Goal: Task Accomplishment & Management: Use online tool/utility

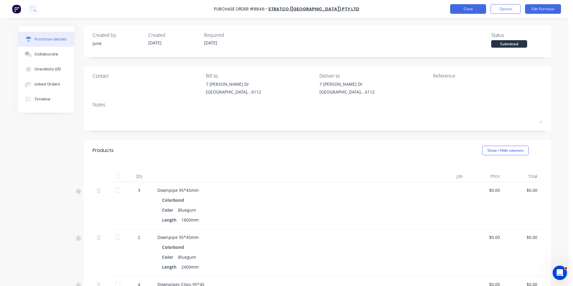
click at [484, 8] on button "Close" at bounding box center [468, 9] width 36 height 10
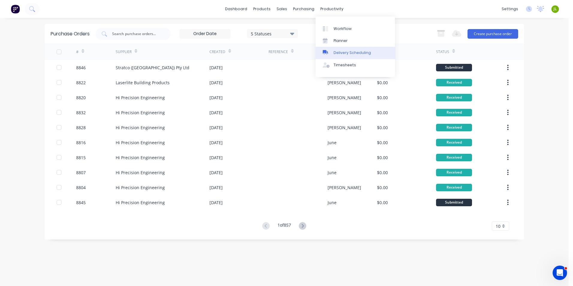
click at [330, 48] on link "Delivery Scheduling" at bounding box center [354, 53] width 79 height 12
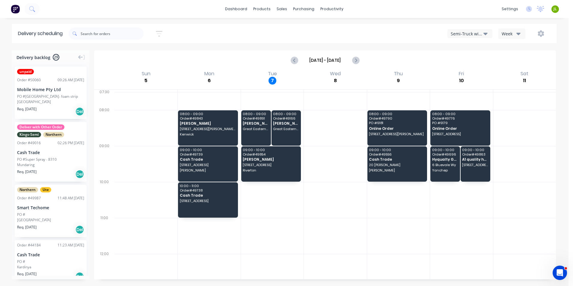
click at [470, 37] on button "Semi-Truck with Hiab" at bounding box center [469, 33] width 45 height 9
click at [459, 70] on div "Utes Delivery" at bounding box center [476, 73] width 59 height 12
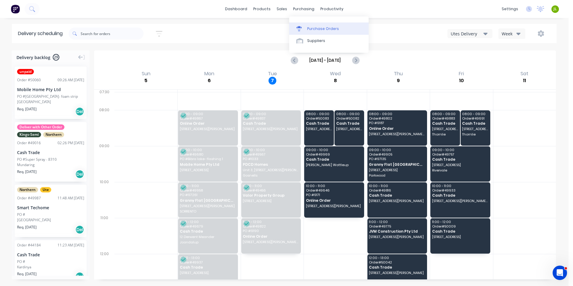
click at [304, 28] on div at bounding box center [300, 28] width 9 height 5
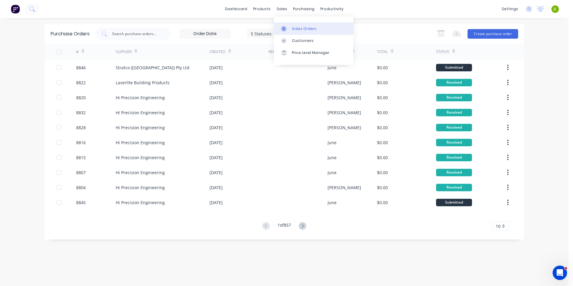
click at [281, 27] on icon at bounding box center [283, 28] width 5 height 5
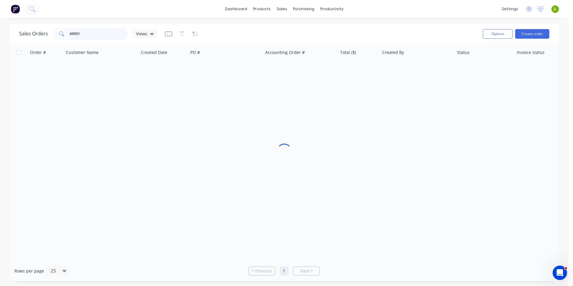
click at [124, 33] on input "49991" at bounding box center [98, 34] width 58 height 12
drag, startPoint x: 124, startPoint y: 33, endPoint x: 49, endPoint y: 32, distance: 74.9
click at [49, 32] on div "Sales Orders 49991 Views" at bounding box center [88, 34] width 138 height 12
type input "49907"
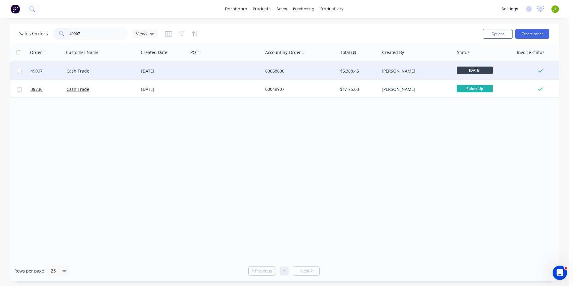
click at [119, 69] on div "Cash Trade" at bounding box center [99, 71] width 66 height 6
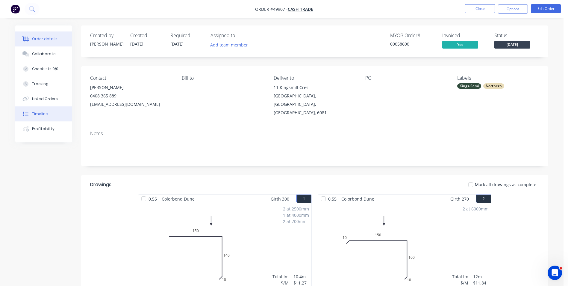
click at [40, 111] on div "Timeline" at bounding box center [40, 113] width 16 height 5
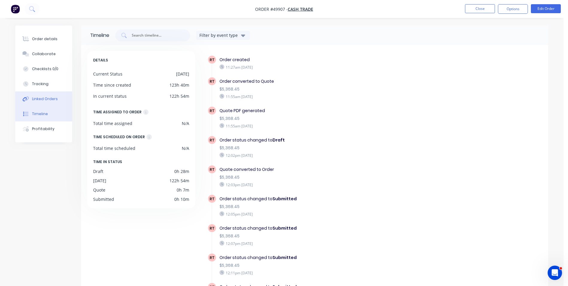
click at [42, 98] on div "Linked Orders" at bounding box center [45, 98] width 26 height 5
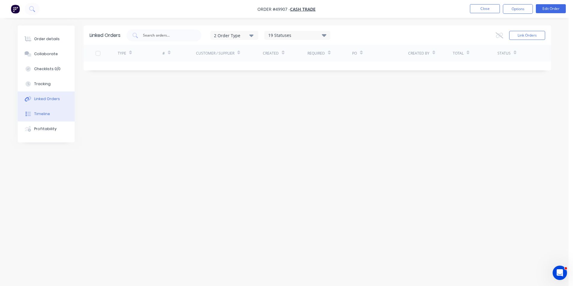
click at [43, 108] on button "Timeline" at bounding box center [46, 113] width 57 height 15
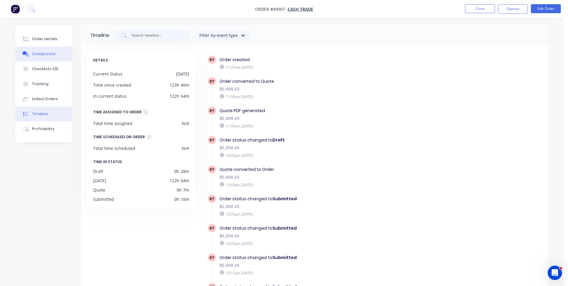
click at [36, 48] on button "Collaborate" at bounding box center [43, 53] width 57 height 15
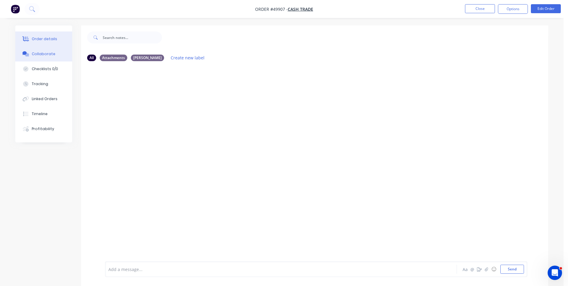
click at [37, 39] on div "Order details" at bounding box center [44, 38] width 25 height 5
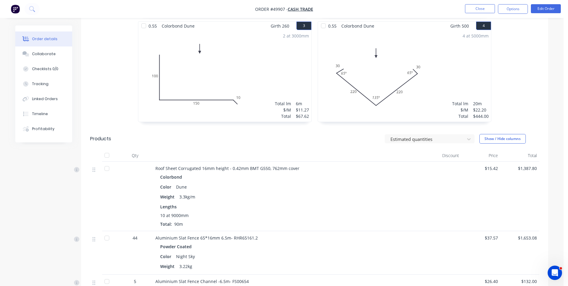
scroll to position [270, 0]
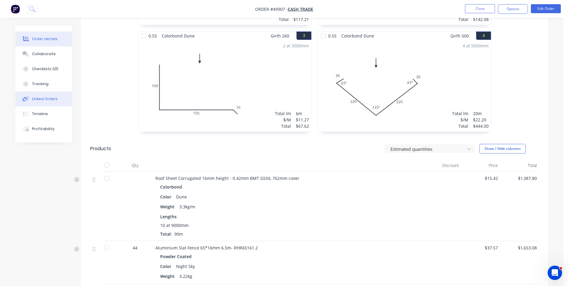
click at [40, 105] on button "Linked Orders" at bounding box center [43, 98] width 57 height 15
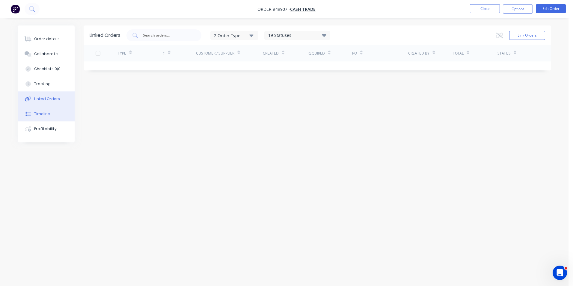
click at [40, 110] on button "Timeline" at bounding box center [46, 113] width 57 height 15
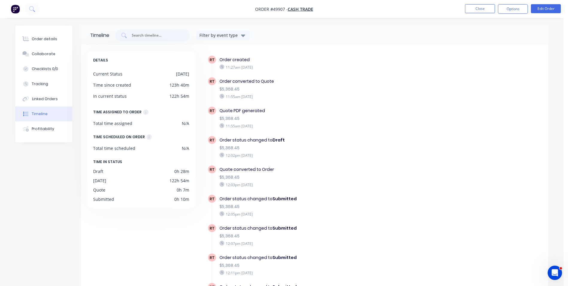
scroll to position [46, 0]
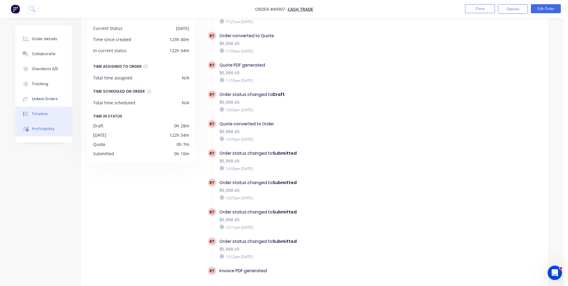
click at [37, 131] on div "Profitability" at bounding box center [43, 128] width 22 height 5
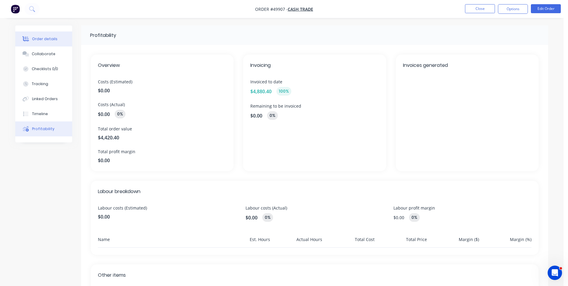
click at [41, 32] on button "Order details" at bounding box center [43, 38] width 57 height 15
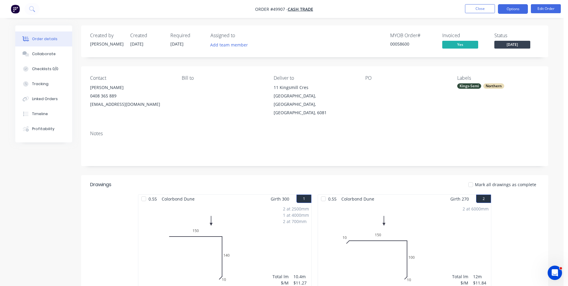
click at [515, 7] on button "Options" at bounding box center [513, 9] width 30 height 10
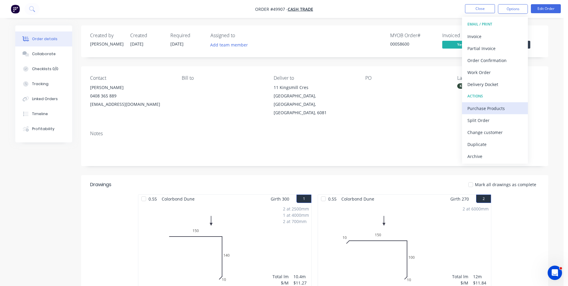
click at [502, 109] on div "Purchase Products" at bounding box center [494, 108] width 55 height 9
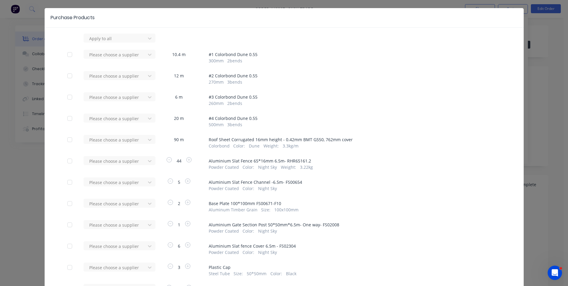
scroll to position [30, 0]
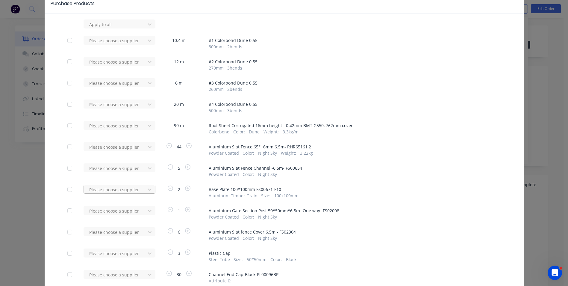
click at [123, 186] on div at bounding box center [116, 189] width 54 height 7
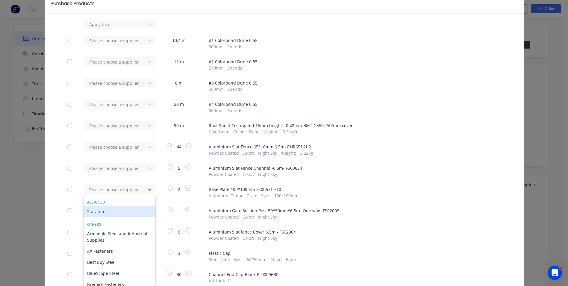
click at [122, 208] on div "Staralum" at bounding box center [120, 211] width 72 height 11
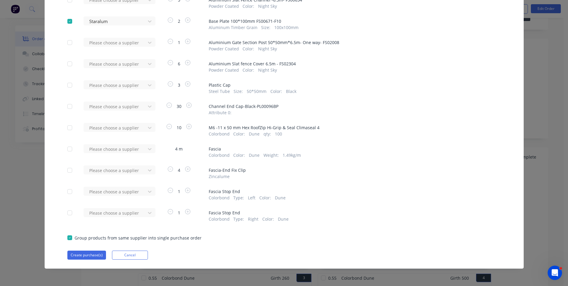
scroll to position [60, 0]
click at [88, 253] on button "Create purchase(s)" at bounding box center [86, 254] width 39 height 9
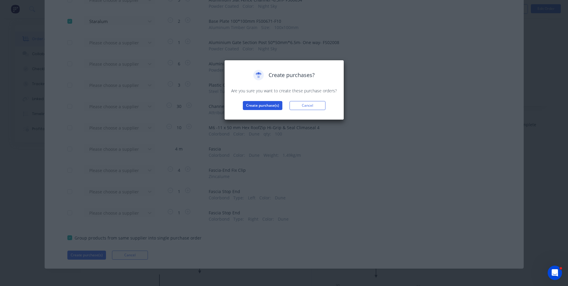
click at [264, 105] on button "Create purchase(s)" at bounding box center [263, 105] width 40 height 9
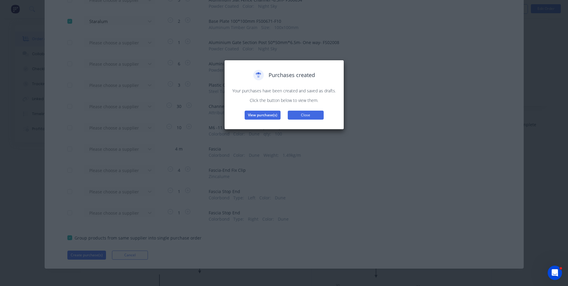
click at [291, 116] on button "Close" at bounding box center [306, 115] width 36 height 9
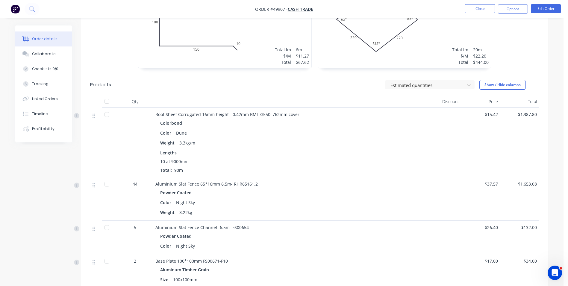
scroll to position [329, 0]
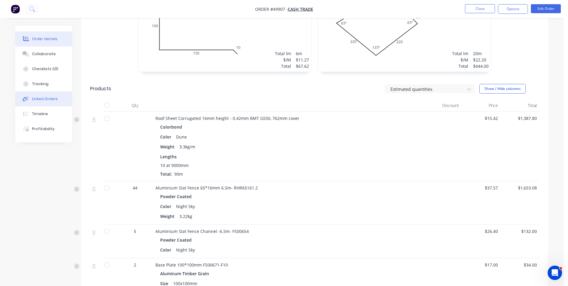
click at [39, 92] on button "Linked Orders" at bounding box center [43, 98] width 57 height 15
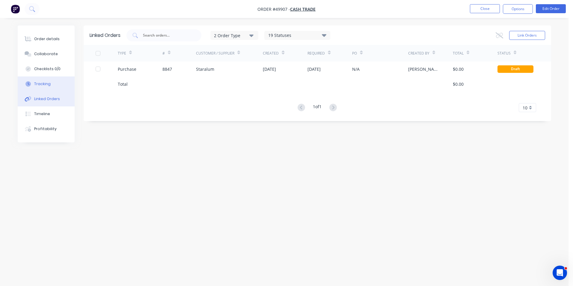
click at [40, 87] on button "Tracking" at bounding box center [46, 83] width 57 height 15
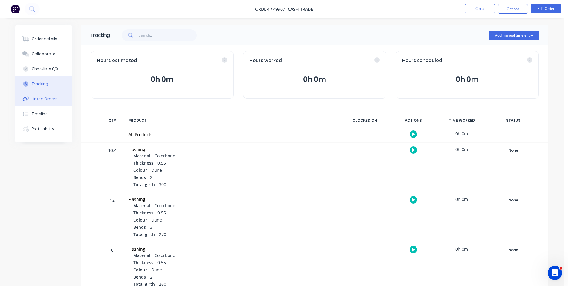
click at [40, 96] on div "Linked Orders" at bounding box center [45, 98] width 26 height 5
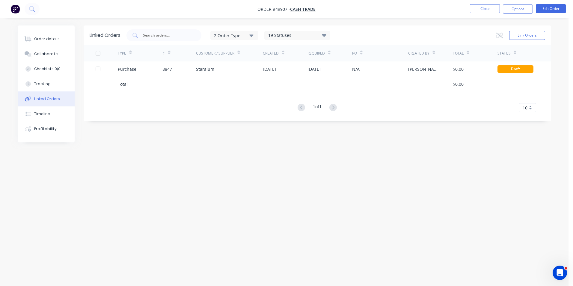
click at [325, 84] on div at bounding box center [329, 83] width 45 height 15
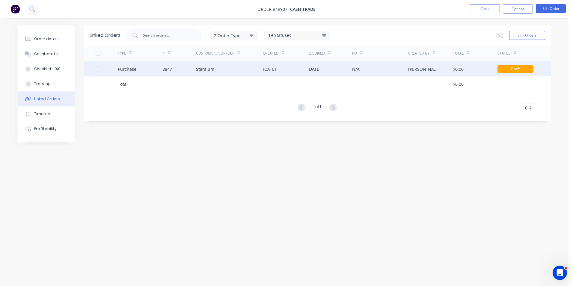
click at [320, 71] on div "07 Oct 2025" at bounding box center [313, 69] width 13 height 6
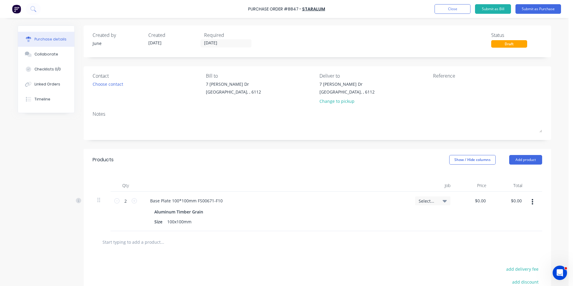
click at [509, 44] on div "Draft" at bounding box center [509, 43] width 36 height 7
click at [458, 40] on div "Created by June Created 07/10/25 Required 07/10/25 Status Draft" at bounding box center [317, 39] width 449 height 16
click at [340, 100] on div "Change to pickup" at bounding box center [346, 101] width 55 height 6
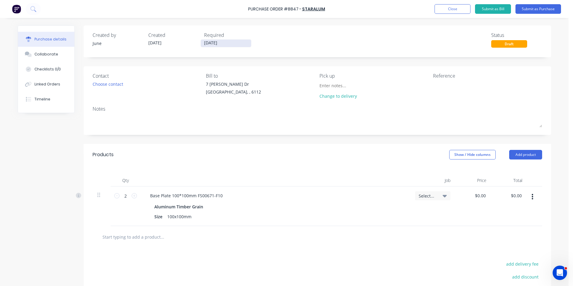
click at [204, 43] on input "[DATE]" at bounding box center [226, 43] width 50 height 7
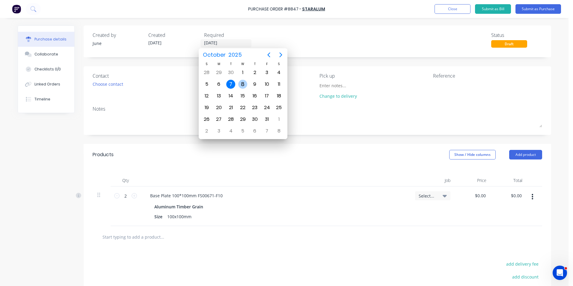
click at [242, 83] on div "8" at bounding box center [242, 84] width 9 height 9
type input "[DATE]"
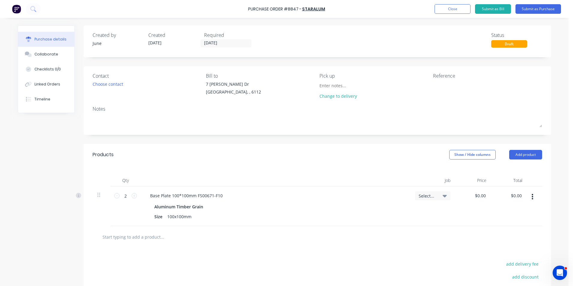
click at [287, 32] on div "Created by June Created 07/10/25 Required 08/10/25 Status Draft" at bounding box center [317, 39] width 449 height 16
drag, startPoint x: 536, startPoint y: 10, endPoint x: 526, endPoint y: 21, distance: 14.6
click at [536, 10] on button "Submit as Purchase" at bounding box center [538, 9] width 46 height 10
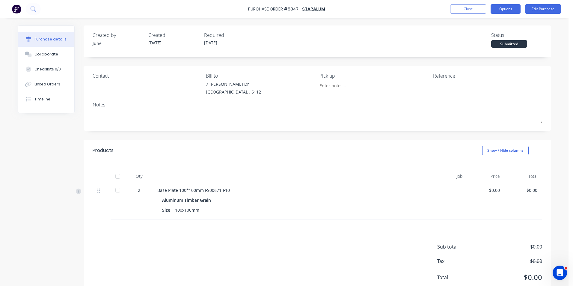
click at [498, 6] on button "Options" at bounding box center [505, 9] width 30 height 10
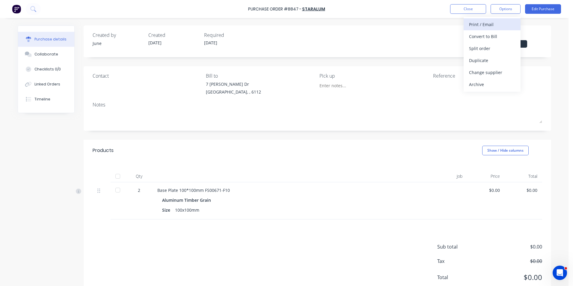
click at [497, 25] on div "Print / Email" at bounding box center [492, 24] width 46 height 9
click at [485, 51] on div "Without pricing" at bounding box center [492, 48] width 46 height 9
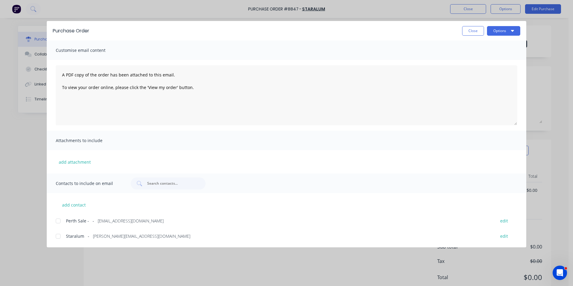
click at [62, 238] on div at bounding box center [58, 236] width 12 height 12
click at [492, 30] on button "Options" at bounding box center [503, 31] width 33 height 10
click at [55, 224] on div at bounding box center [58, 221] width 12 height 12
click at [59, 233] on div at bounding box center [58, 236] width 12 height 12
drag, startPoint x: 509, startPoint y: 30, endPoint x: 506, endPoint y: 34, distance: 5.0
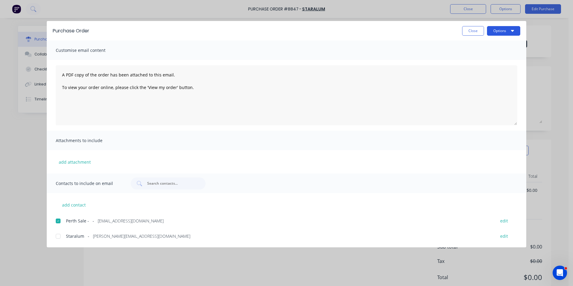
click at [508, 31] on button "Options" at bounding box center [503, 31] width 33 height 10
click at [494, 71] on div "Email" at bounding box center [491, 70] width 46 height 9
click at [466, 32] on button "Close" at bounding box center [473, 31] width 22 height 10
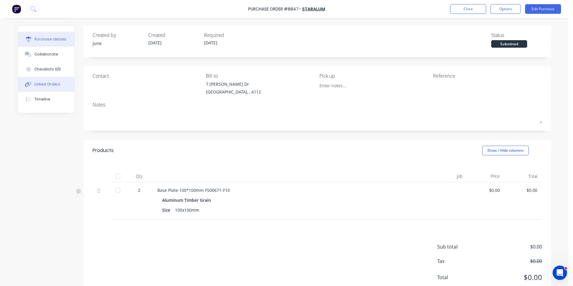
click at [49, 82] on div "Linked Orders" at bounding box center [47, 83] width 26 height 5
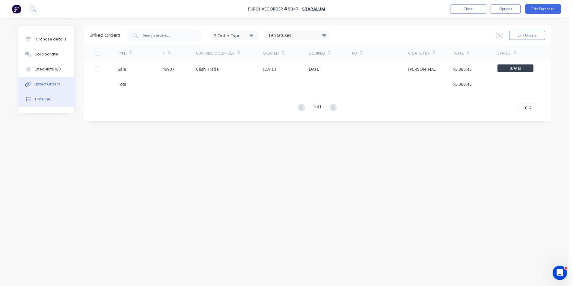
click at [31, 97] on div at bounding box center [28, 98] width 9 height 5
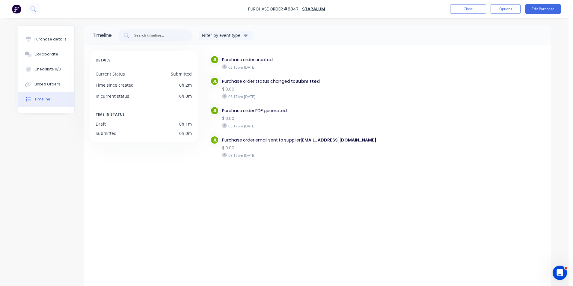
click at [340, 217] on div "JL Purchase order created 03:16pm Tuesday 07/10/25 JL Purchase order status cha…" at bounding box center [373, 168] width 341 height 234
click at [473, 9] on button "Close" at bounding box center [468, 9] width 36 height 10
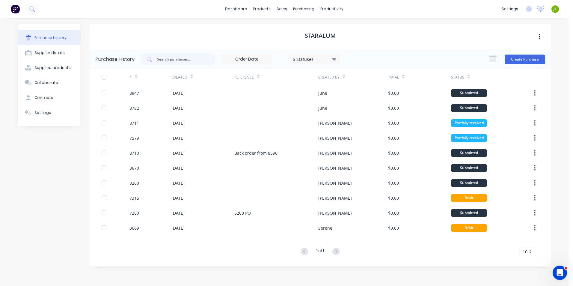
drag, startPoint x: 66, startPoint y: 239, endPoint x: 68, endPoint y: 236, distance: 3.2
click at [66, 239] on div "Purchase history Supplier details Supplied products Collaborate Contacts Settin…" at bounding box center [49, 149] width 63 height 250
click at [190, 270] on div "Staralum Purchase History 5 Statuses 5 Statuses Create Purchase # Created Refer…" at bounding box center [320, 149] width 461 height 250
click at [311, 37] on link "Suppliers" at bounding box center [328, 41] width 79 height 12
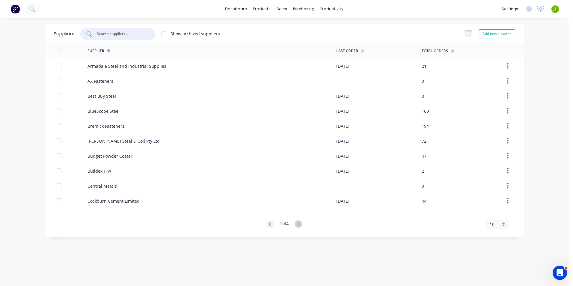
click at [127, 31] on input "text" at bounding box center [121, 34] width 50 height 6
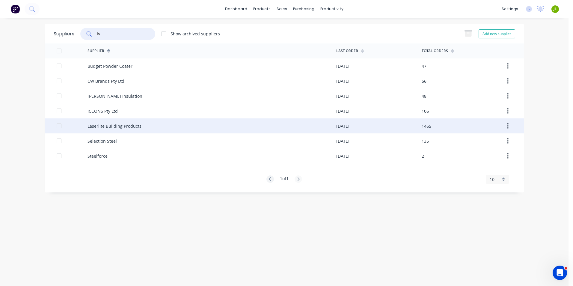
type input "la"
click at [105, 125] on div "Laserlite Building Products" at bounding box center [114, 126] width 54 height 6
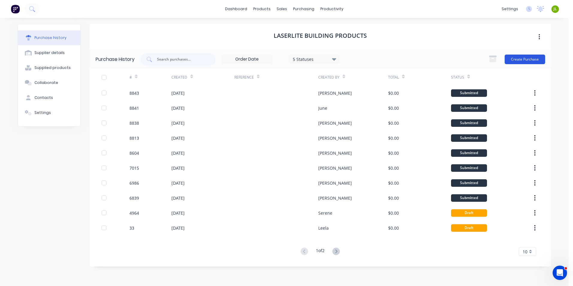
click at [540, 57] on button "Create Purchase" at bounding box center [524, 60] width 40 height 10
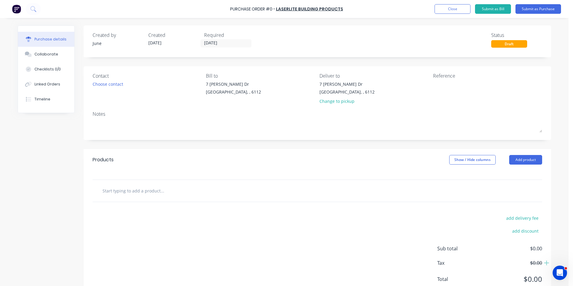
click at [525, 166] on div "Products Show / Hide columns Add product" at bounding box center [317, 160] width 467 height 22
click at [526, 163] on button "Add product" at bounding box center [525, 160] width 33 height 10
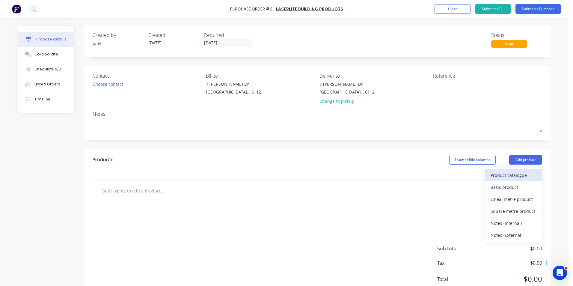
click at [521, 174] on div "Product catalogue" at bounding box center [513, 175] width 46 height 9
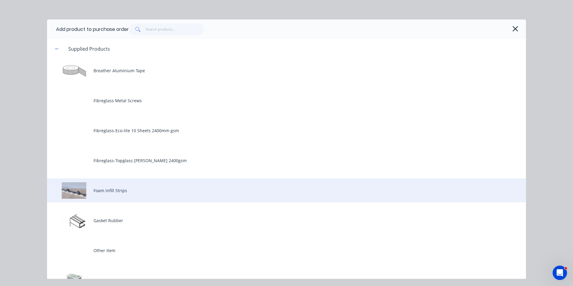
click at [110, 202] on div "Foam Infill Strips" at bounding box center [286, 190] width 479 height 24
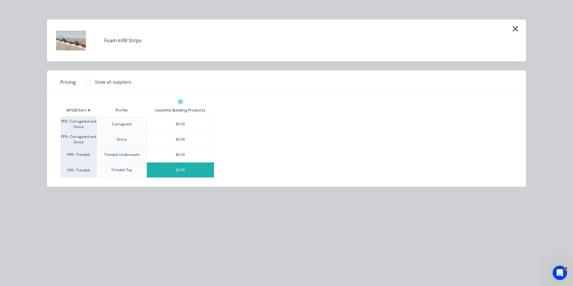
click at [180, 170] on div "$0.00" at bounding box center [180, 169] width 67 height 15
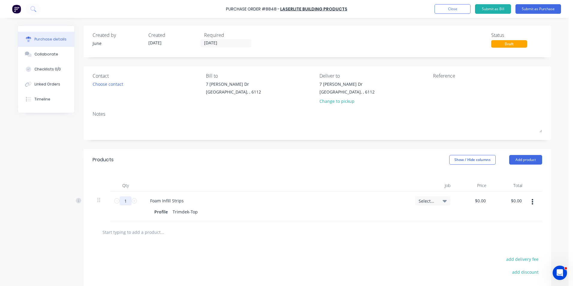
click at [123, 202] on input "1" at bounding box center [125, 200] width 12 height 9
type input "60"
click at [391, 193] on div "Foam Infill Strips Profile Trimdek-Top" at bounding box center [275, 206] width 270 height 30
click at [527, 205] on button "button" at bounding box center [532, 201] width 14 height 11
click at [518, 227] on button "Duplicate" at bounding box center [513, 229] width 51 height 12
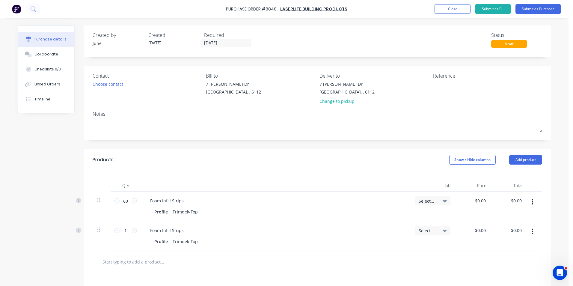
click at [532, 232] on button "button" at bounding box center [532, 231] width 14 height 11
click at [525, 241] on button "Edit" at bounding box center [513, 247] width 51 height 12
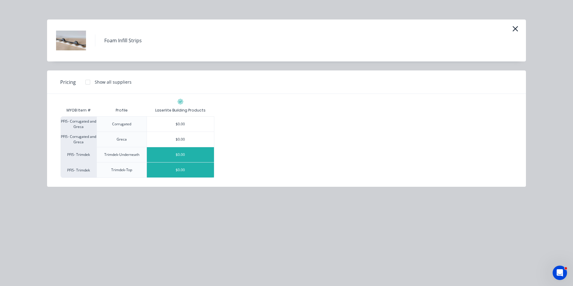
click at [166, 154] on div "$0.00" at bounding box center [180, 154] width 67 height 15
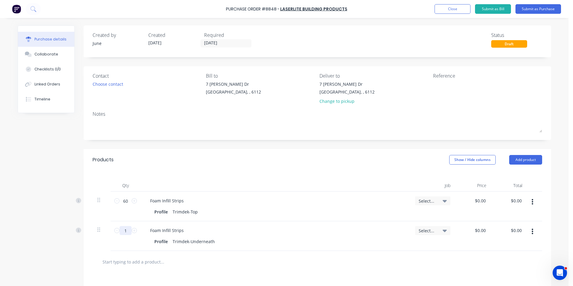
click at [126, 229] on input "1" at bounding box center [125, 230] width 12 height 9
type input "60"
drag, startPoint x: 213, startPoint y: 167, endPoint x: 231, endPoint y: 163, distance: 18.4
click at [228, 164] on div "Products Show / Hide columns Add product" at bounding box center [317, 160] width 467 height 22
click at [247, 41] on input "[DATE]" at bounding box center [226, 43] width 50 height 7
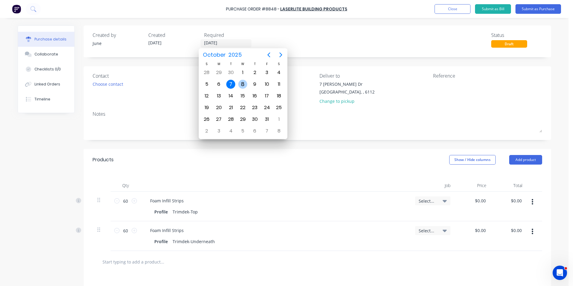
click at [244, 82] on div "8" at bounding box center [242, 84] width 9 height 9
type input "[DATE]"
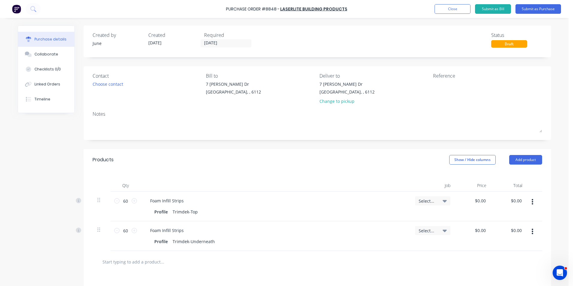
click at [392, 31] on div "Created by June Created 07/10/25 Required 08/10/25 Status Draft" at bounding box center [317, 41] width 467 height 32
click at [520, 7] on button "Submit as Purchase" at bounding box center [538, 9] width 46 height 10
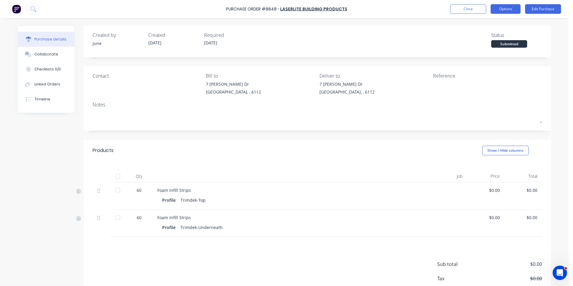
click at [501, 6] on button "Options" at bounding box center [505, 9] width 30 height 10
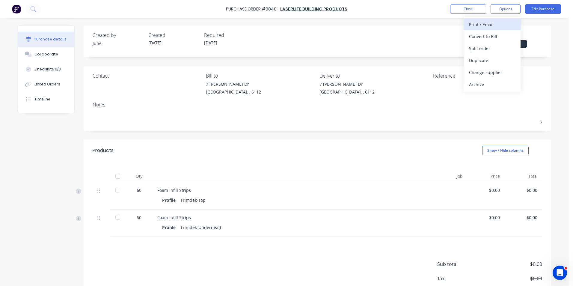
click at [499, 26] on div "Print / Email" at bounding box center [492, 24] width 46 height 9
click at [487, 54] on button "Without pricing" at bounding box center [491, 48] width 57 height 12
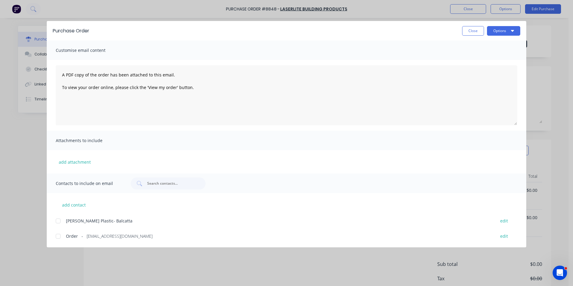
click at [52, 237] on div at bounding box center [58, 236] width 12 height 12
click at [503, 34] on button "Options" at bounding box center [503, 31] width 33 height 10
click at [491, 64] on button "Email" at bounding box center [491, 70] width 57 height 12
click at [478, 31] on button "Close" at bounding box center [473, 31] width 22 height 10
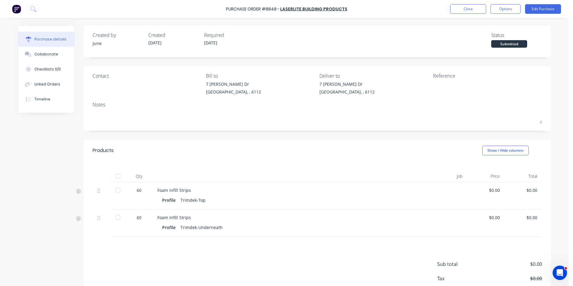
click at [336, 161] on div "Products Show / Hide columns" at bounding box center [317, 151] width 467 height 22
click at [463, 8] on button "Close" at bounding box center [468, 9] width 36 height 10
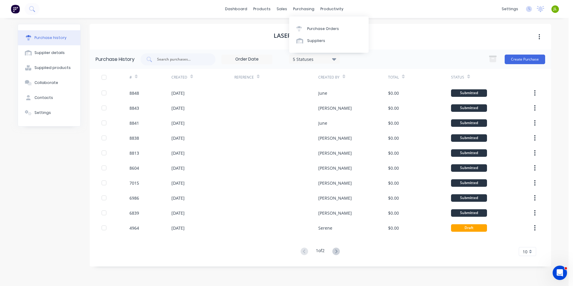
drag, startPoint x: 411, startPoint y: 16, endPoint x: 415, endPoint y: 37, distance: 20.4
click at [411, 17] on div "dashboard products sales purchasing productivity dashboard products Product Cat…" at bounding box center [284, 9] width 568 height 18
click at [289, 24] on link "Sales Orders" at bounding box center [313, 28] width 79 height 12
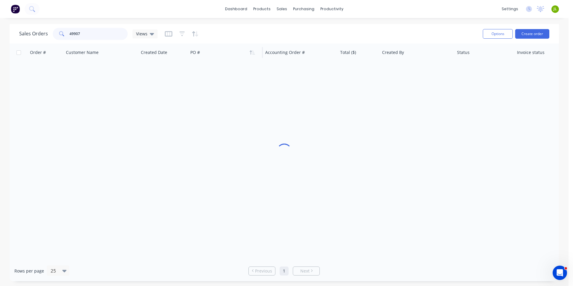
drag, startPoint x: 99, startPoint y: 32, endPoint x: 246, endPoint y: 49, distance: 147.7
click at [55, 39] on div "49907" at bounding box center [90, 34] width 75 height 12
type input "8803"
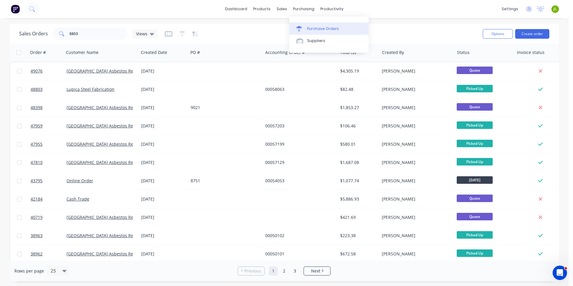
click at [300, 26] on icon at bounding box center [298, 28] width 5 height 5
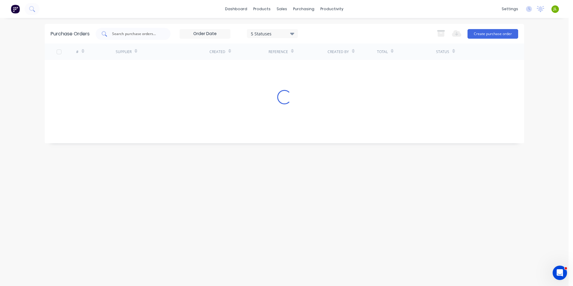
click at [133, 37] on input "text" at bounding box center [136, 34] width 50 height 6
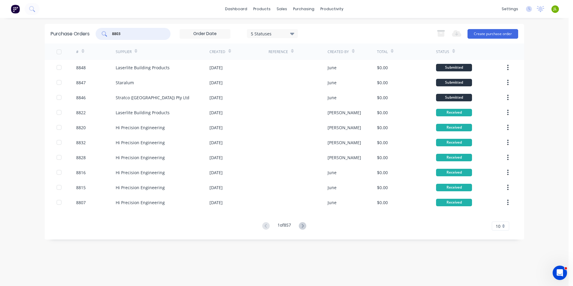
type input "8803"
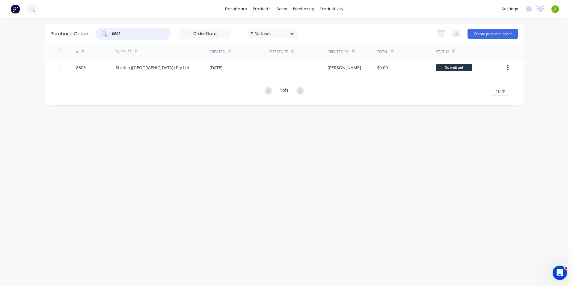
click at [138, 71] on div "Stratco (WA) Pty Ltd" at bounding box center [163, 67] width 94 height 15
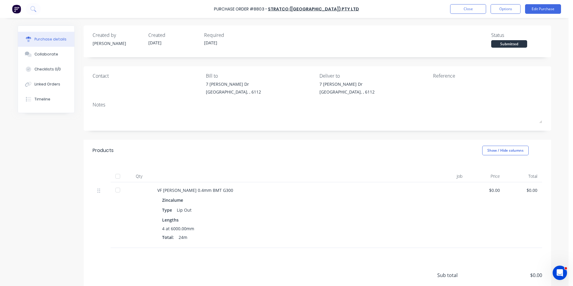
click at [115, 176] on div at bounding box center [118, 176] width 12 height 12
click at [46, 84] on div "Linked Orders" at bounding box center [47, 83] width 26 height 5
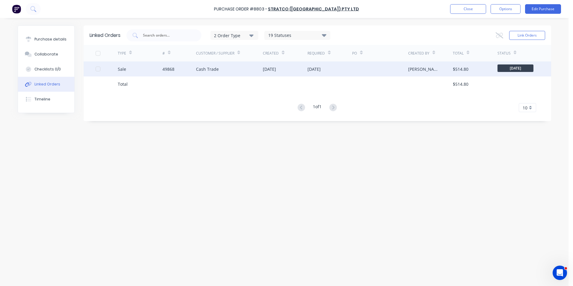
click at [123, 75] on div "Sale" at bounding box center [140, 68] width 45 height 15
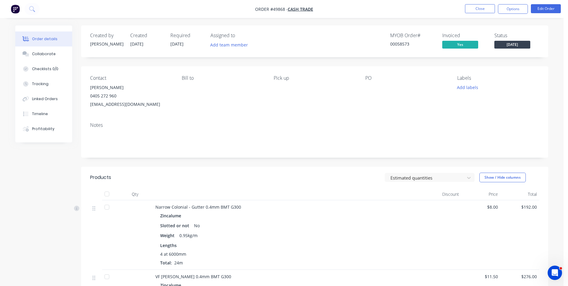
click at [105, 191] on div at bounding box center [107, 194] width 12 height 12
click at [107, 195] on div at bounding box center [107, 194] width 12 height 12
click at [43, 84] on div "Tracking" at bounding box center [40, 83] width 16 height 5
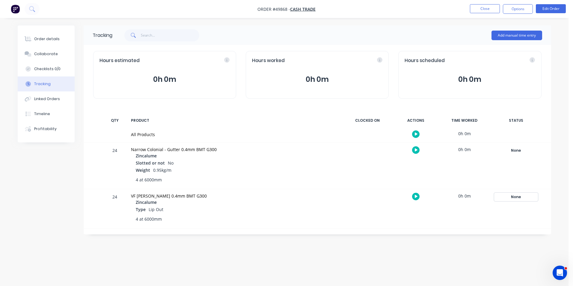
click at [513, 195] on div "None" at bounding box center [515, 197] width 43 height 8
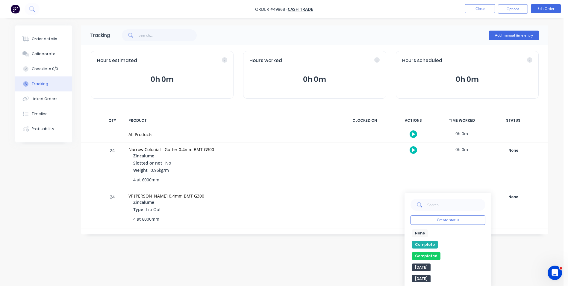
click at [425, 244] on button "Complete" at bounding box center [425, 244] width 26 height 8
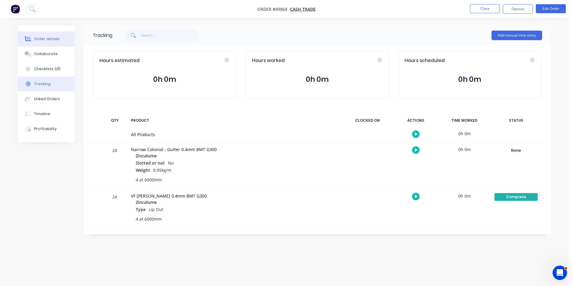
click at [37, 35] on button "Order details" at bounding box center [46, 38] width 57 height 15
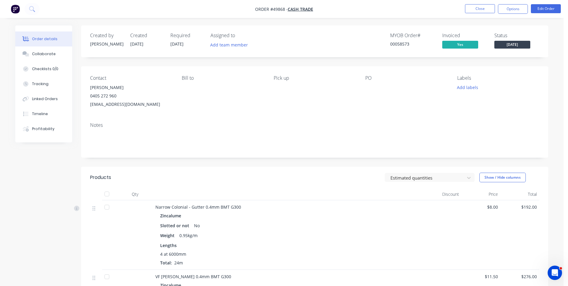
click at [288, 173] on div "Estimated quantities Show / Hide columns" at bounding box center [363, 177] width 354 height 10
click at [478, 10] on button "Close" at bounding box center [480, 8] width 30 height 9
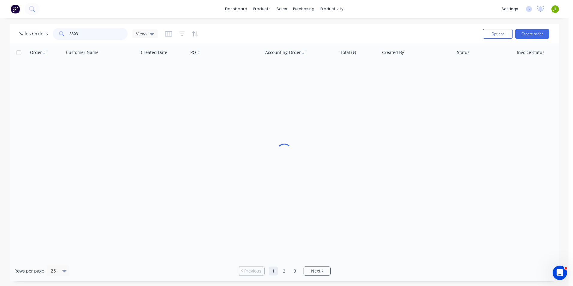
drag, startPoint x: 91, startPoint y: 35, endPoint x: 73, endPoint y: 37, distance: 17.8
click at [73, 37] on input "8803" at bounding box center [98, 34] width 58 height 12
type input "8812"
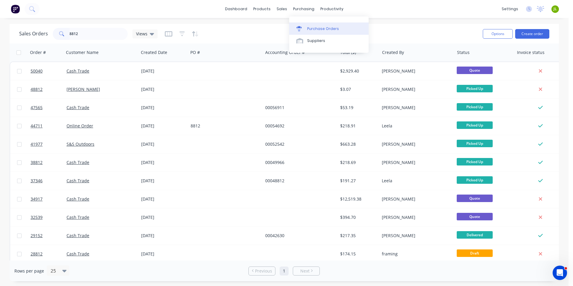
click at [303, 31] on link "Purchase Orders" at bounding box center [328, 28] width 79 height 12
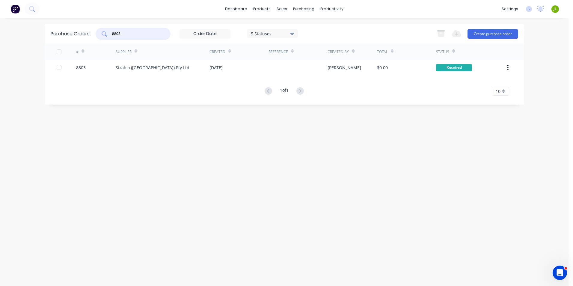
drag, startPoint x: 122, startPoint y: 32, endPoint x: 116, endPoint y: 34, distance: 6.1
click at [116, 34] on input "8803" at bounding box center [136, 34] width 50 height 6
type input "8812"
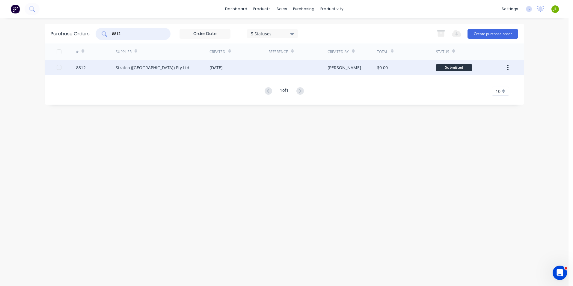
click at [123, 65] on div "Stratco (WA) Pty Ltd" at bounding box center [153, 67] width 74 height 6
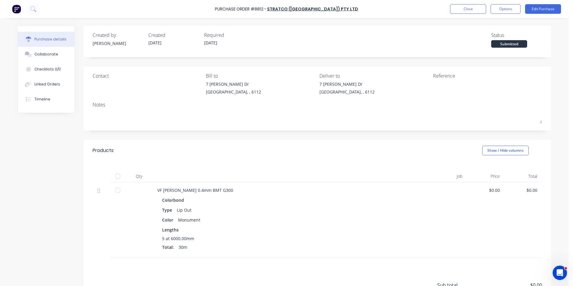
click at [121, 178] on div at bounding box center [118, 176] width 15 height 12
click at [117, 177] on div at bounding box center [118, 176] width 12 height 12
click at [56, 82] on div "Linked Orders" at bounding box center [47, 83] width 26 height 5
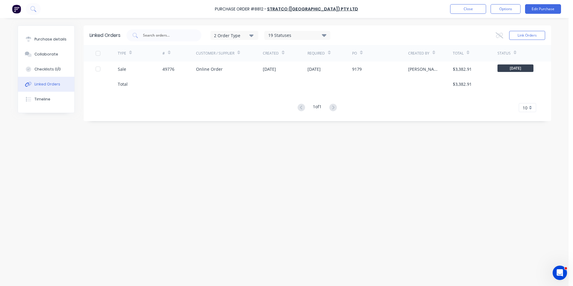
click at [164, 75] on div "49776" at bounding box center [179, 68] width 34 height 15
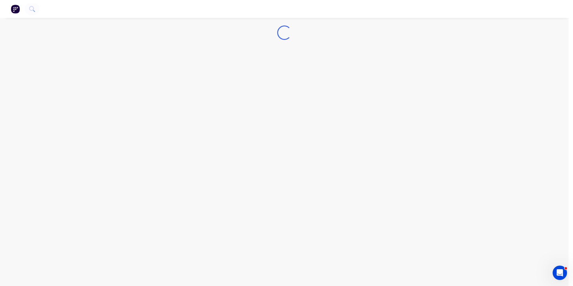
click at [167, 72] on div "Loading..." at bounding box center [284, 143] width 568 height 286
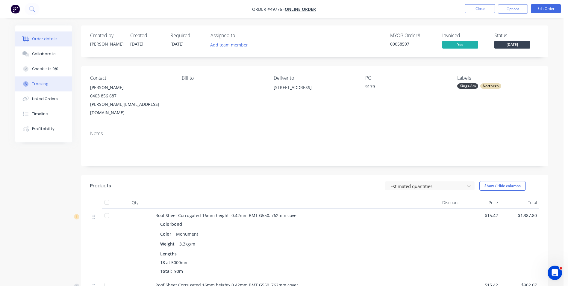
drag, startPoint x: 41, startPoint y: 79, endPoint x: 43, endPoint y: 81, distance: 3.2
click at [41, 80] on button "Tracking" at bounding box center [43, 83] width 57 height 15
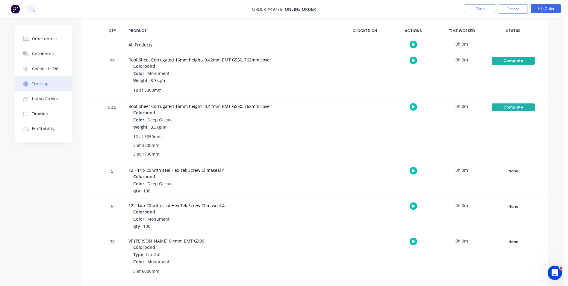
scroll to position [90, 0]
click at [515, 236] on div "None Create status None edit Complete Completed edit Friday Monday Ready for De…" at bounding box center [513, 256] width 51 height 46
click at [526, 232] on div "None Create status None edit Complete Completed edit Friday Monday Ready for De…" at bounding box center [513, 215] width 51 height 35
click at [523, 237] on div "None" at bounding box center [513, 241] width 43 height 8
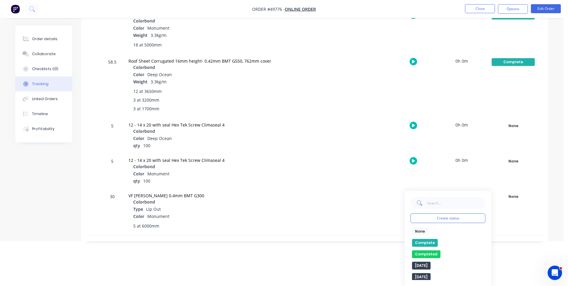
click at [437, 244] on div "Complete" at bounding box center [448, 243] width 75 height 8
click at [433, 243] on button "Complete" at bounding box center [425, 243] width 26 height 8
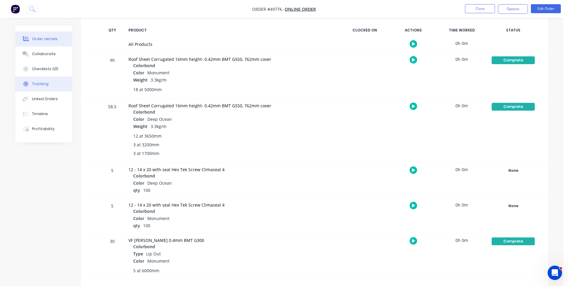
click at [52, 42] on button "Order details" at bounding box center [43, 38] width 57 height 15
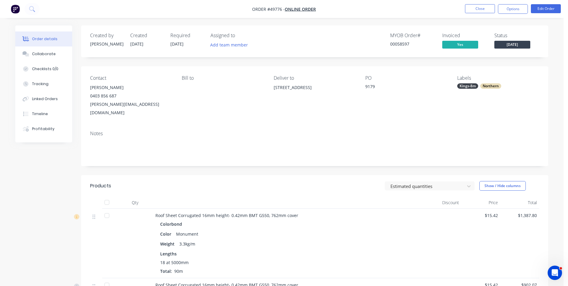
click at [515, 48] on span "[DATE]" at bounding box center [512, 44] width 36 height 7
drag, startPoint x: 400, startPoint y: 71, endPoint x: 471, endPoint y: 28, distance: 83.2
click at [402, 70] on div "Contact Andrew Davis 0403 856 687 andrew@maltagroup.com.au Bill to Deliver to 1…" at bounding box center [314, 96] width 467 height 60
click at [478, 7] on button "Close" at bounding box center [480, 8] width 30 height 9
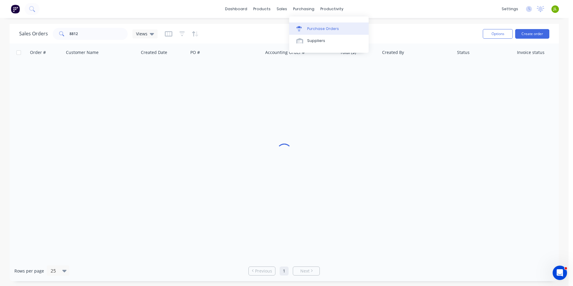
click at [307, 24] on link "Purchase Orders" at bounding box center [328, 28] width 79 height 12
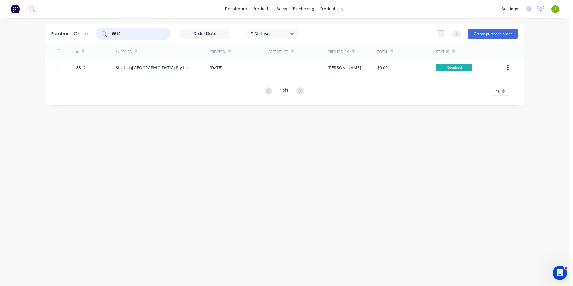
drag, startPoint x: 127, startPoint y: 33, endPoint x: 91, endPoint y: 32, distance: 36.2
click at [90, 33] on div "Purchase Orders 8812 5 Statuses 5 Statuses Export to Excel (XLSX) Create purcha…" at bounding box center [284, 33] width 479 height 19
type input "8827"
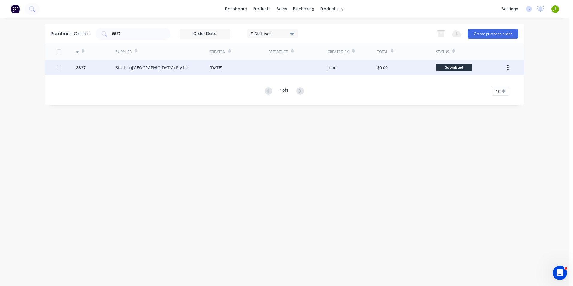
click at [179, 73] on div "Stratco (WA) Pty Ltd" at bounding box center [163, 67] width 94 height 15
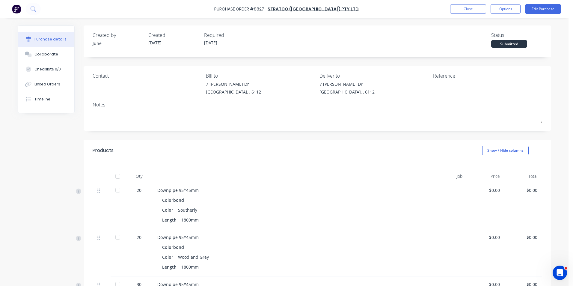
click at [120, 175] on div at bounding box center [118, 176] width 12 height 12
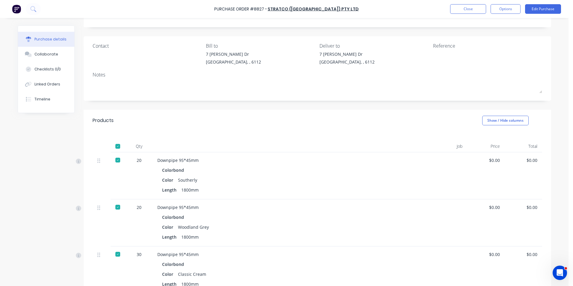
scroll to position [60, 0]
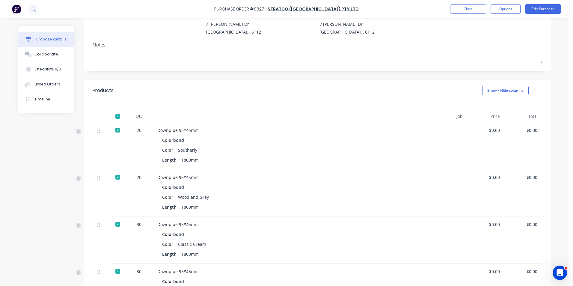
click at [114, 113] on div at bounding box center [118, 116] width 12 height 12
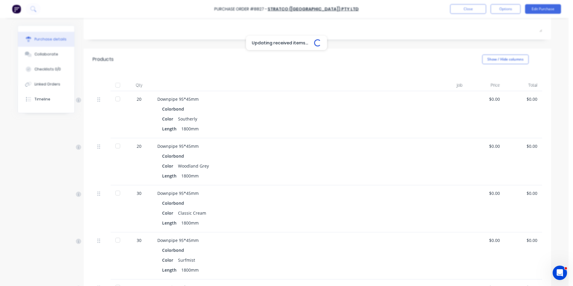
scroll to position [120, 0]
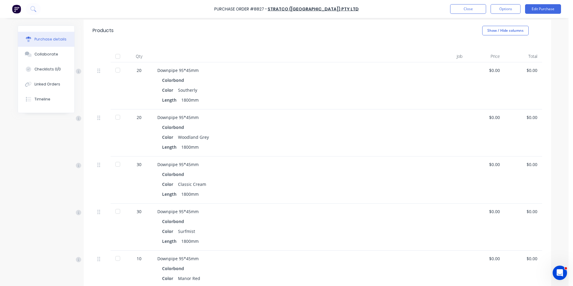
click at [115, 165] on div at bounding box center [118, 164] width 12 height 12
click at [116, 256] on div at bounding box center [118, 258] width 12 height 12
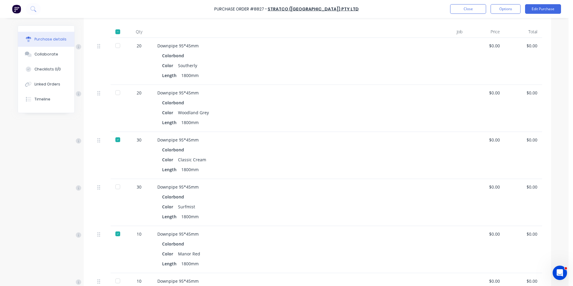
scroll to position [144, 0]
click at [114, 43] on div at bounding box center [118, 46] width 12 height 12
click at [116, 187] on div at bounding box center [118, 187] width 12 height 12
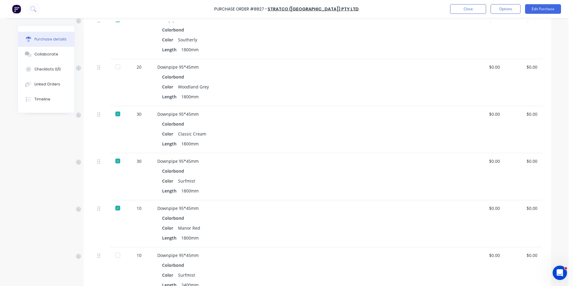
scroll to position [204, 0]
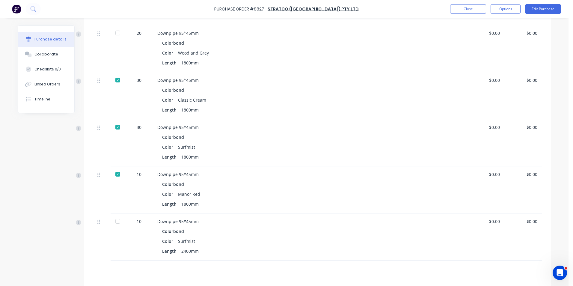
click at [117, 221] on div at bounding box center [118, 221] width 12 height 12
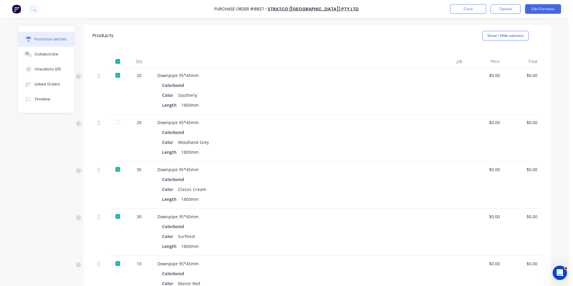
scroll to position [114, 0]
click at [112, 122] on div at bounding box center [118, 123] width 12 height 12
click at [474, 10] on button "Close" at bounding box center [468, 9] width 36 height 10
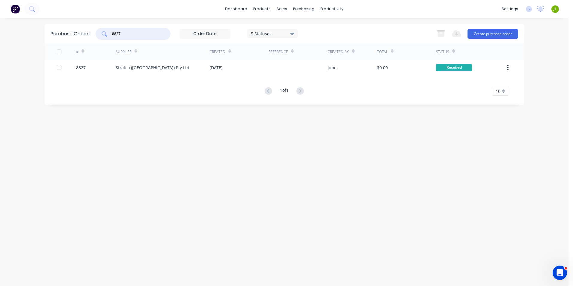
drag, startPoint x: 130, startPoint y: 35, endPoint x: 117, endPoint y: 36, distance: 12.6
click at [117, 36] on input "8827" at bounding box center [136, 34] width 50 height 6
type input "8805"
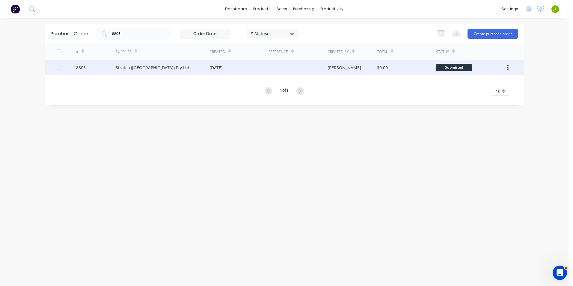
click at [170, 67] on div "Stratco (WA) Pty Ltd" at bounding box center [163, 67] width 94 height 15
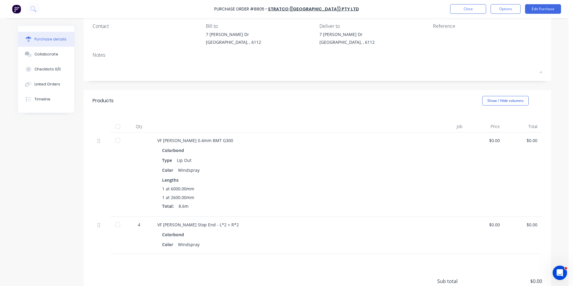
scroll to position [90, 0]
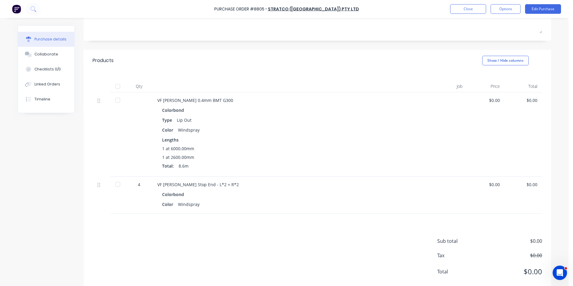
click at [115, 85] on div at bounding box center [118, 86] width 12 height 12
click at [30, 79] on button "Linked Orders" at bounding box center [46, 84] width 56 height 15
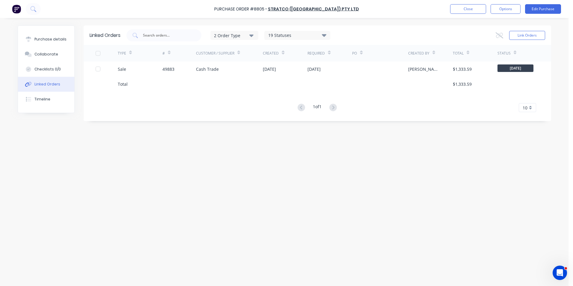
click at [164, 65] on div "49883" at bounding box center [179, 68] width 34 height 15
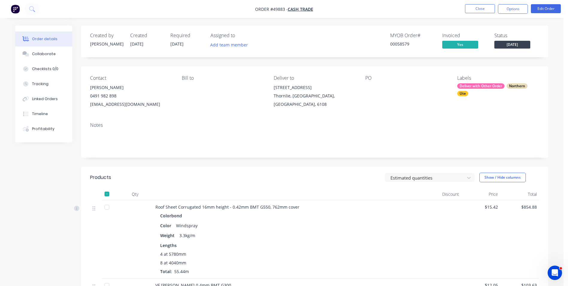
click at [52, 95] on button "Linked Orders" at bounding box center [43, 98] width 57 height 15
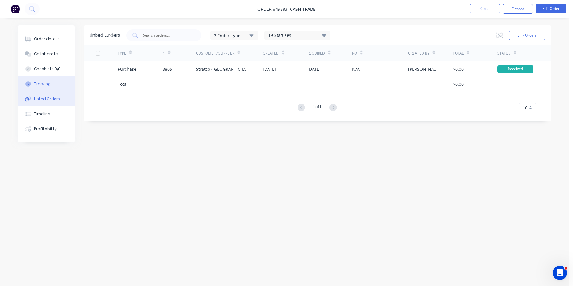
click at [51, 85] on button "Tracking" at bounding box center [46, 83] width 57 height 15
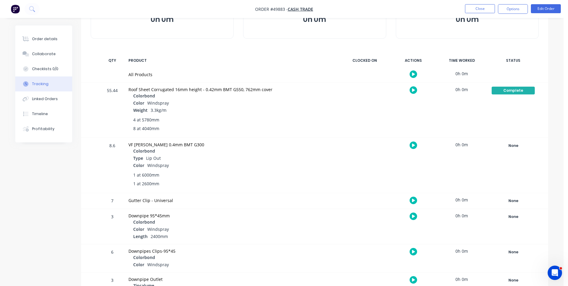
scroll to position [90, 0]
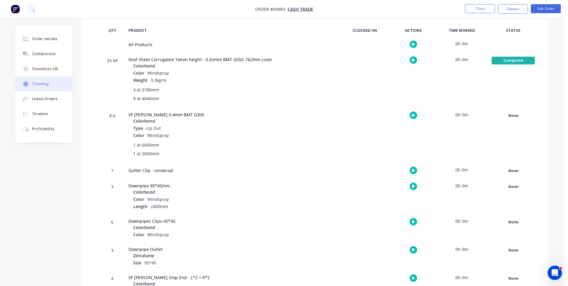
click at [503, 109] on div "None Create status None edit Complete Completed edit Friday Monday Ready for De…" at bounding box center [513, 135] width 51 height 55
click at [508, 114] on div "None" at bounding box center [513, 116] width 43 height 8
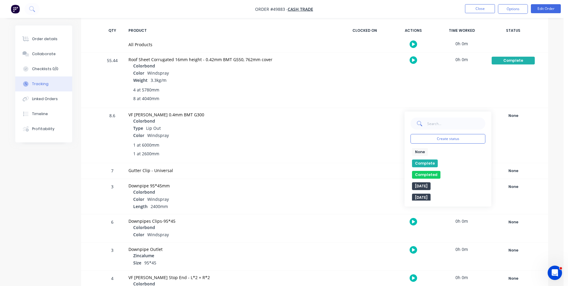
click at [423, 164] on button "Complete" at bounding box center [425, 163] width 26 height 8
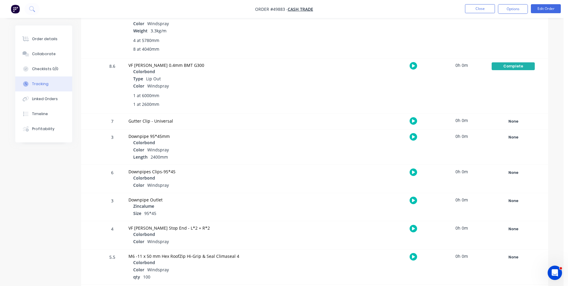
scroll to position [150, 0]
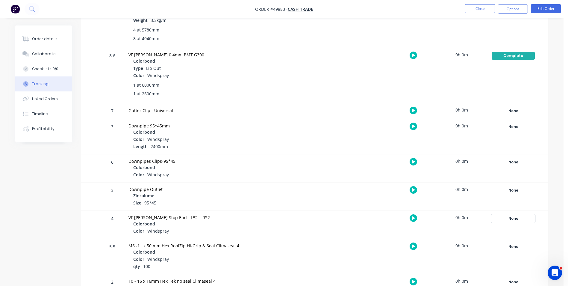
click at [500, 217] on div "None" at bounding box center [513, 218] width 43 height 8
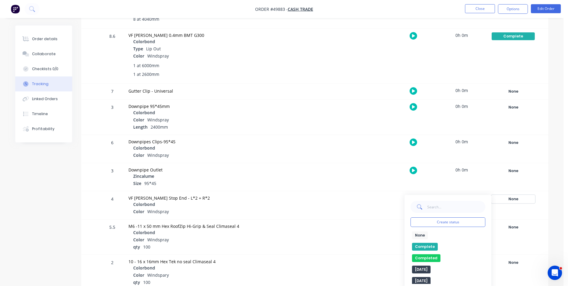
scroll to position [179, 0]
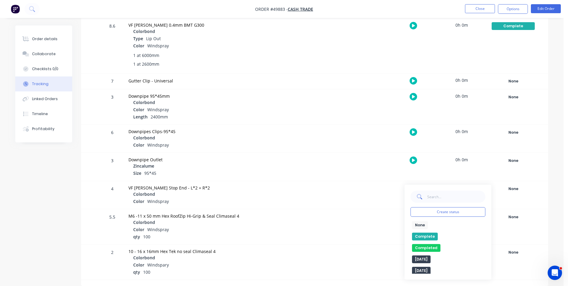
click at [420, 234] on button "Complete" at bounding box center [425, 236] width 26 height 8
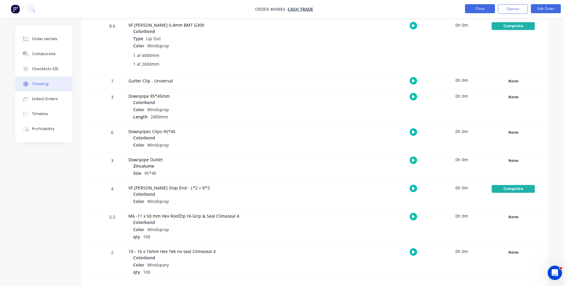
click at [481, 5] on button "Close" at bounding box center [480, 8] width 30 height 9
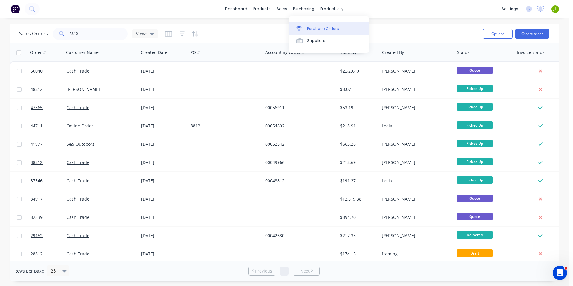
click at [307, 27] on div "Purchase Orders" at bounding box center [323, 28] width 32 height 5
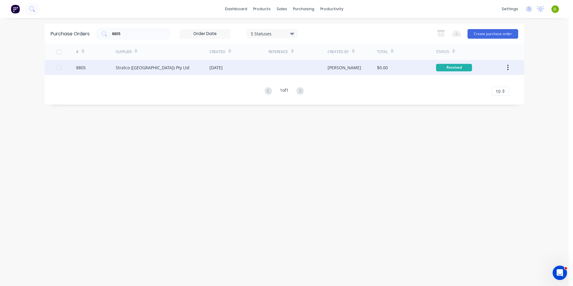
click at [221, 66] on div "[DATE]" at bounding box center [215, 67] width 13 height 6
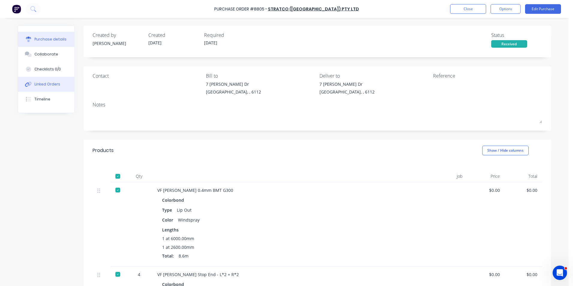
click at [51, 85] on div "Linked Orders" at bounding box center [47, 83] width 26 height 5
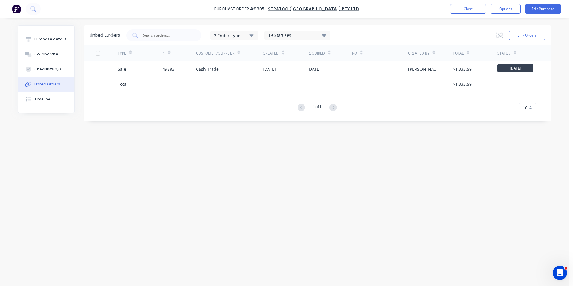
click at [209, 78] on div at bounding box center [229, 83] width 67 height 15
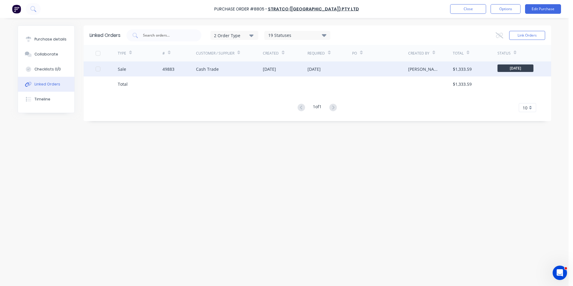
click at [212, 74] on div "Cash Trade" at bounding box center [229, 68] width 67 height 15
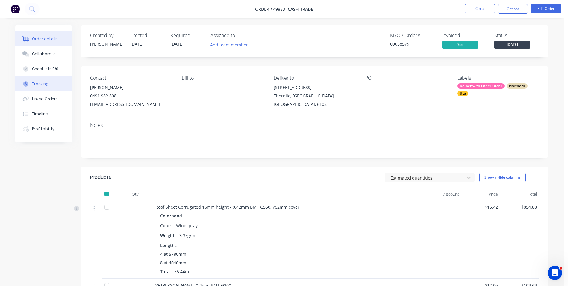
click at [55, 87] on button "Tracking" at bounding box center [43, 83] width 57 height 15
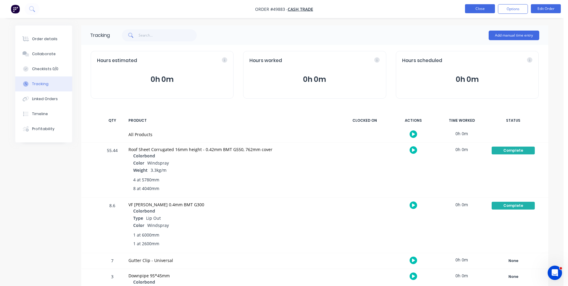
click at [490, 13] on button "Close" at bounding box center [480, 8] width 30 height 9
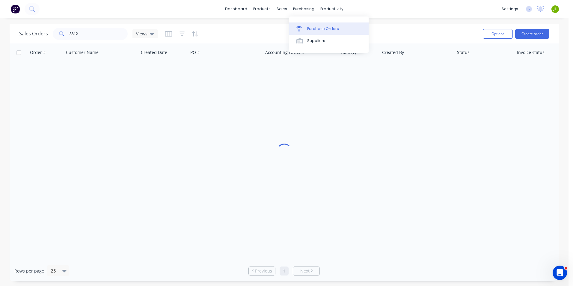
click at [296, 25] on link "Purchase Orders" at bounding box center [328, 28] width 79 height 12
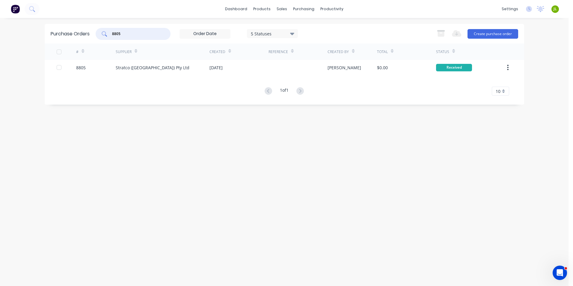
click at [137, 34] on input "8805" at bounding box center [136, 34] width 50 height 6
type input "8823"
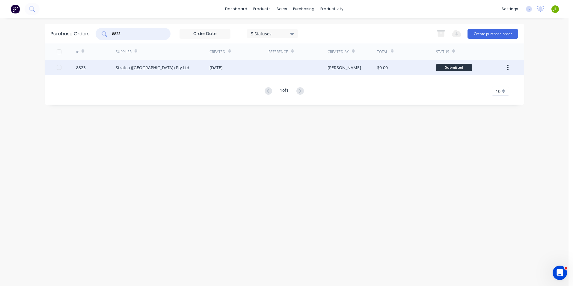
click at [143, 75] on div "Stratco (WA) Pty Ltd" at bounding box center [163, 67] width 94 height 15
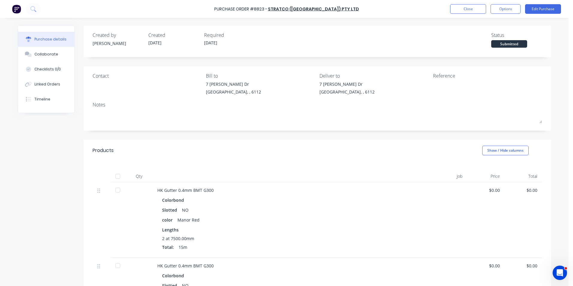
click at [116, 179] on div at bounding box center [118, 176] width 12 height 12
click at [46, 86] on div "Linked Orders" at bounding box center [47, 83] width 26 height 5
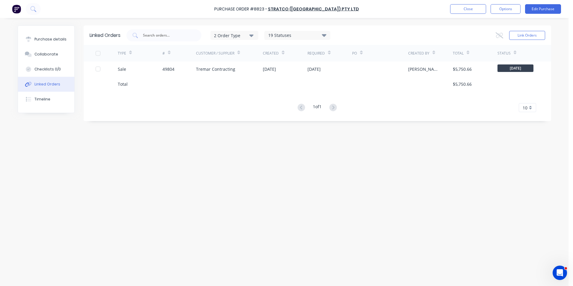
click at [143, 64] on div "Sale" at bounding box center [140, 68] width 45 height 15
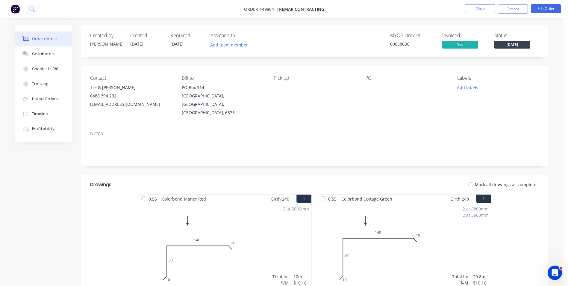
click at [42, 85] on div "Tracking" at bounding box center [40, 83] width 16 height 5
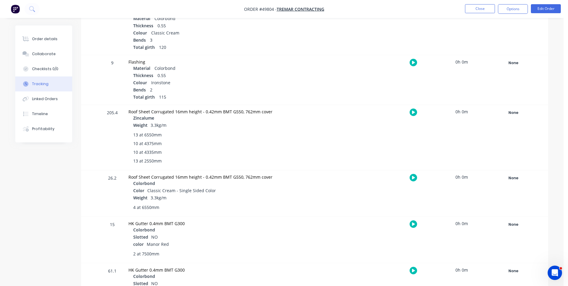
scroll to position [270, 0]
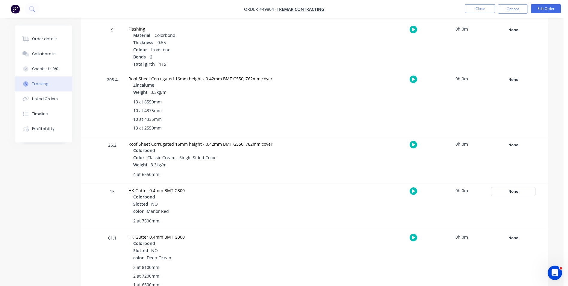
click at [509, 190] on div "None" at bounding box center [513, 191] width 43 height 8
click at [427, 236] on button "Complete" at bounding box center [425, 239] width 26 height 8
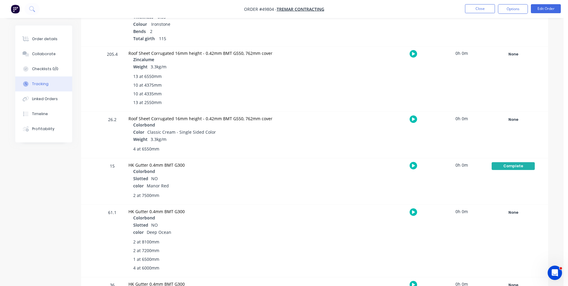
scroll to position [329, 0]
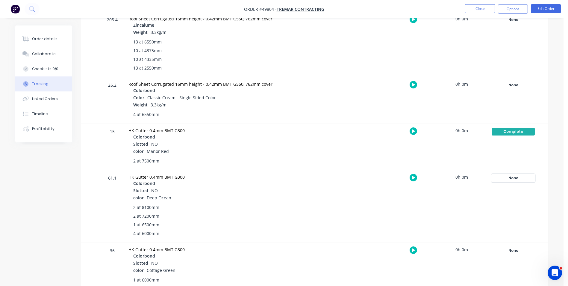
click at [505, 174] on div "None" at bounding box center [513, 178] width 43 height 8
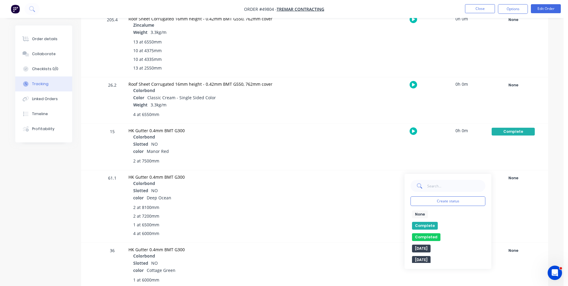
click at [432, 227] on button "Complete" at bounding box center [425, 226] width 26 height 8
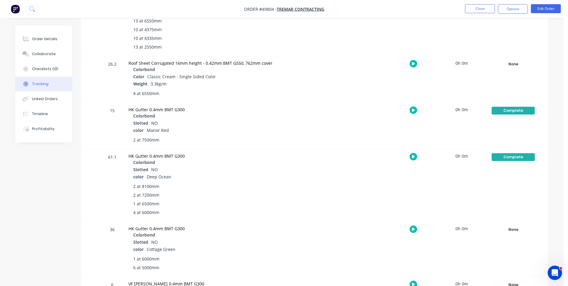
scroll to position [359, 0]
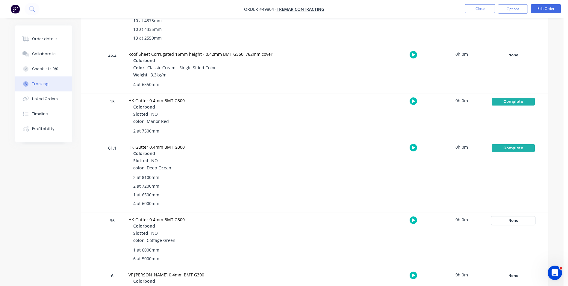
click at [512, 222] on div "None" at bounding box center [513, 221] width 43 height 8
click at [426, 264] on button "Complete" at bounding box center [425, 268] width 26 height 8
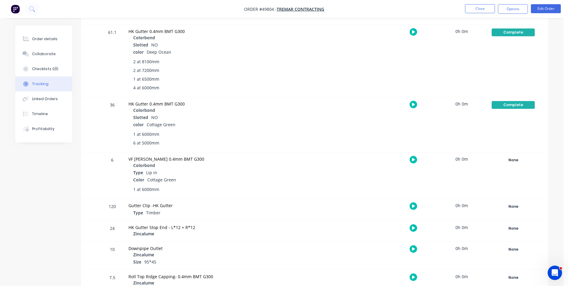
scroll to position [479, 0]
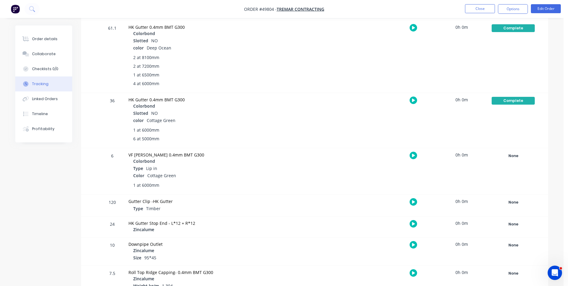
click at [515, 160] on div "None Create status None edit Complete Completed edit Friday Monday Ready for De…" at bounding box center [513, 171] width 51 height 46
click at [514, 156] on div "None" at bounding box center [513, 156] width 43 height 8
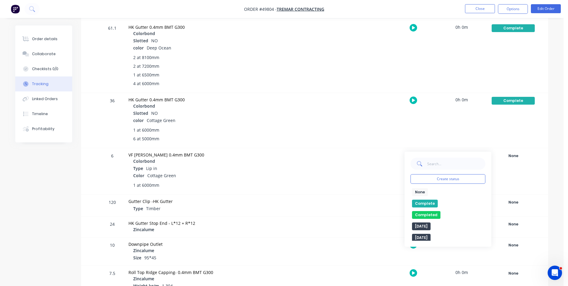
click at [431, 201] on button "Complete" at bounding box center [425, 203] width 26 height 8
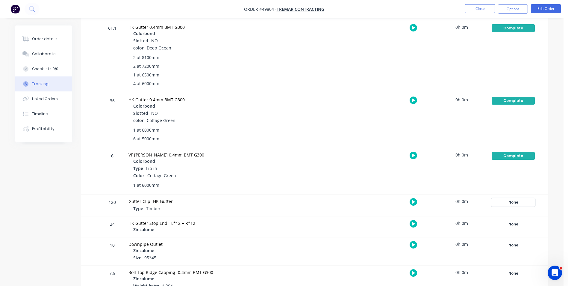
click at [499, 199] on div "None" at bounding box center [513, 202] width 43 height 8
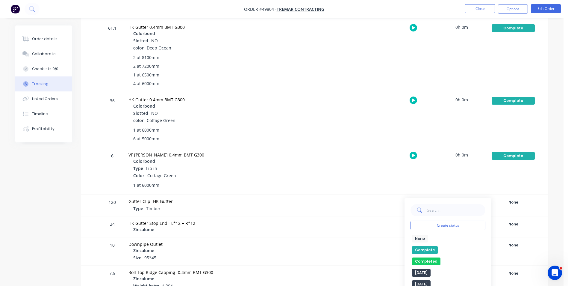
click at [417, 246] on button "Complete" at bounding box center [425, 250] width 26 height 8
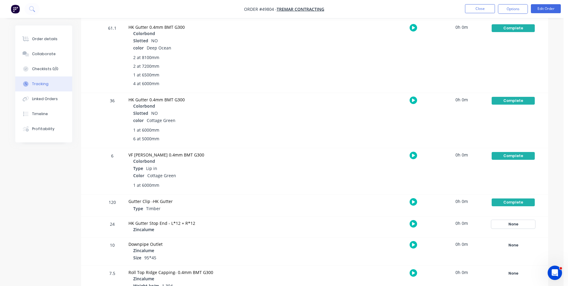
click at [514, 224] on div "None" at bounding box center [513, 224] width 43 height 8
click at [424, 270] on button "Complete" at bounding box center [425, 272] width 26 height 8
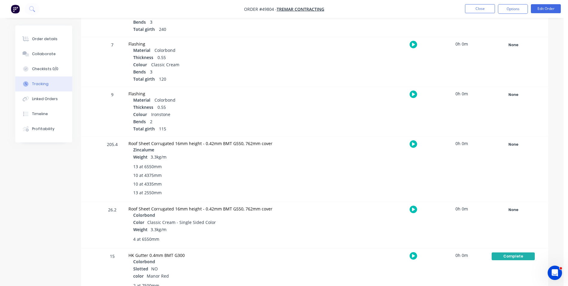
scroll to position [180, 0]
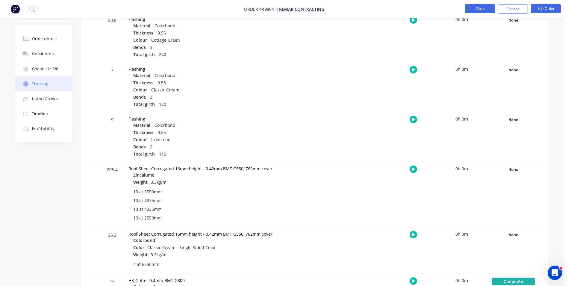
click at [483, 11] on button "Close" at bounding box center [480, 8] width 30 height 9
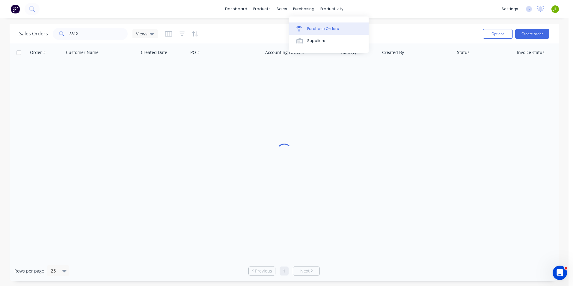
click at [295, 28] on link "Purchase Orders" at bounding box center [328, 28] width 79 height 12
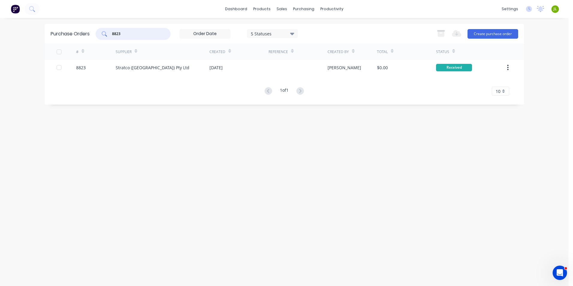
drag, startPoint x: 139, startPoint y: 35, endPoint x: 81, endPoint y: 45, distance: 59.3
click at [81, 45] on div "Purchase Orders 8823 5 Statuses 5 Statuses Export to Excel (XLSX) Create purcha…" at bounding box center [284, 64] width 479 height 81
type input "8803"
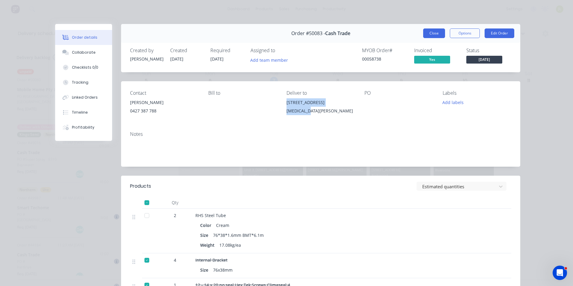
scroll to position [60, 0]
click at [434, 34] on button "Close" at bounding box center [434, 33] width 22 height 10
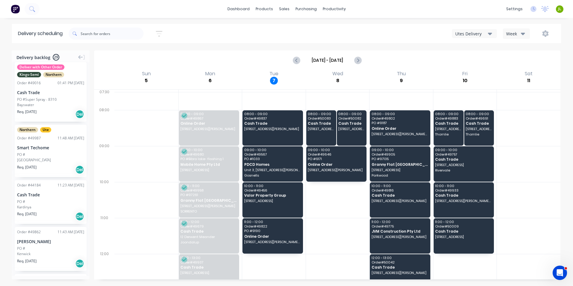
click at [476, 35] on div "Utes Delivery" at bounding box center [471, 34] width 33 height 6
click at [472, 48] on div "Semi-Truck with Hiab" at bounding box center [481, 49] width 59 height 12
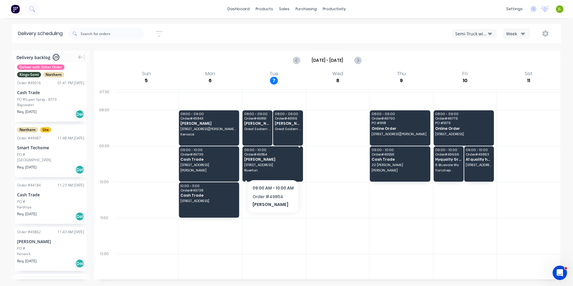
click at [273, 166] on span "[STREET_ADDRESS]" at bounding box center [272, 165] width 56 height 4
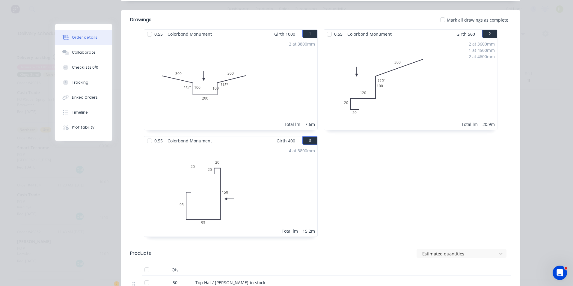
scroll to position [150, 0]
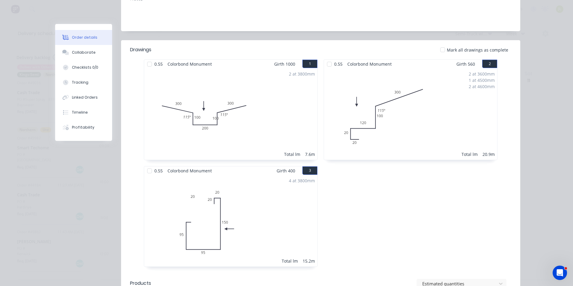
click at [296, 199] on div "4 at 3800mm Total lm 15.2m" at bounding box center [230, 220] width 173 height 91
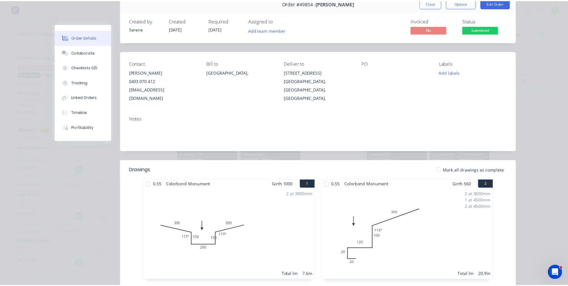
scroll to position [0, 0]
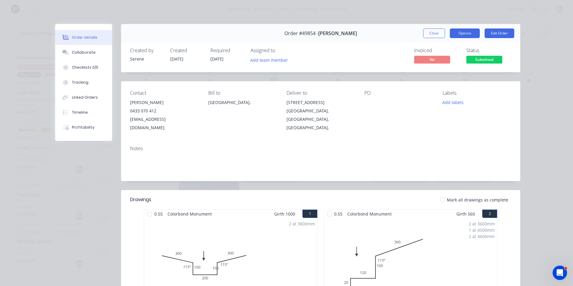
click at [468, 29] on button "Options" at bounding box center [464, 33] width 30 height 10
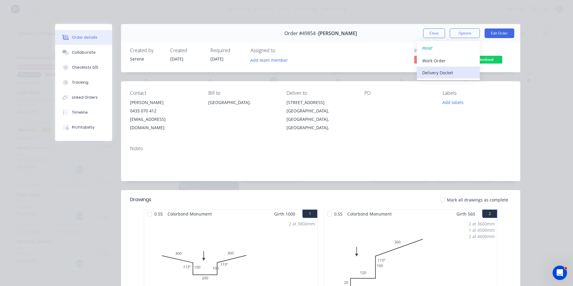
click at [459, 70] on div "Delivery Docket" at bounding box center [448, 72] width 52 height 9
click at [447, 82] on div "Custom" at bounding box center [448, 84] width 52 height 9
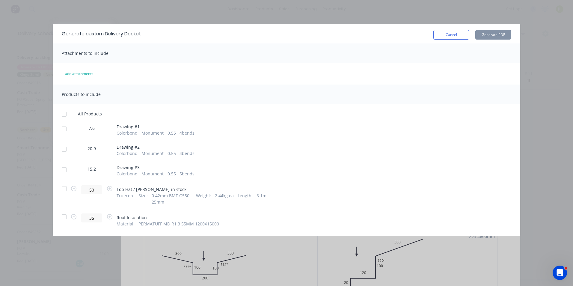
click at [65, 171] on div at bounding box center [64, 170] width 12 height 12
click at [500, 37] on button "Generate PDF" at bounding box center [493, 35] width 36 height 10
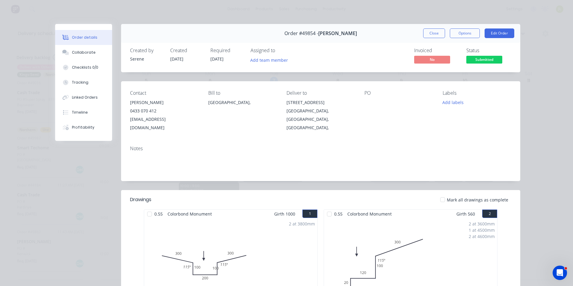
click at [438, 33] on button "Close" at bounding box center [434, 33] width 22 height 10
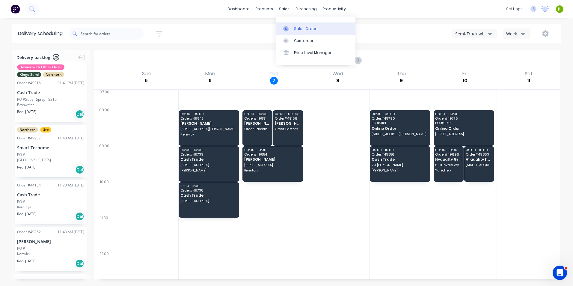
click at [294, 31] on link "Sales Orders" at bounding box center [315, 28] width 79 height 12
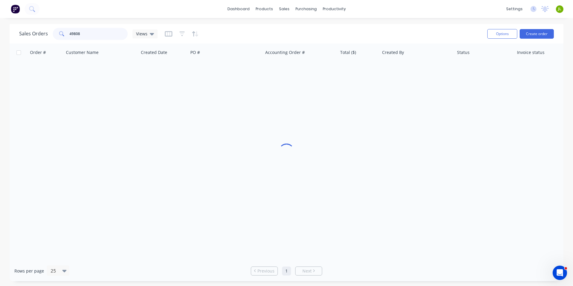
click at [111, 39] on input "49808" at bounding box center [98, 34] width 58 height 12
drag, startPoint x: 109, startPoint y: 40, endPoint x: 109, endPoint y: 37, distance: 3.0
click at [108, 41] on div "Sales Orders 49808 Views Options Create order" at bounding box center [286, 33] width 553 height 19
drag, startPoint x: 75, startPoint y: 33, endPoint x: 104, endPoint y: 37, distance: 29.4
click at [97, 35] on input "49808" at bounding box center [98, 34] width 58 height 12
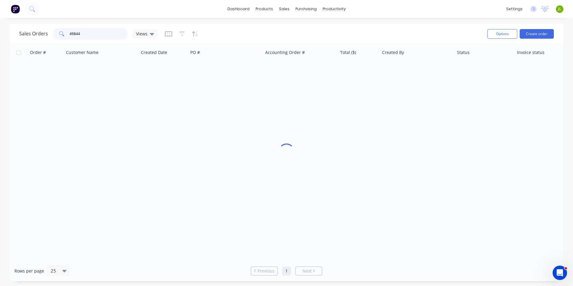
type input "49844"
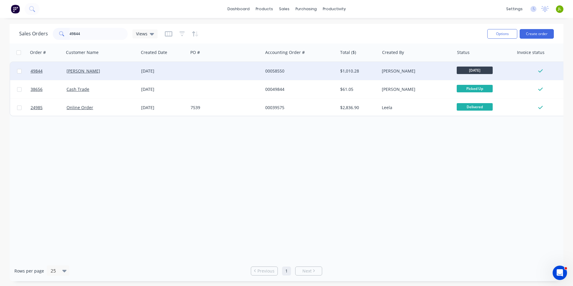
click at [113, 67] on div "[PERSON_NAME]" at bounding box center [101, 71] width 75 height 18
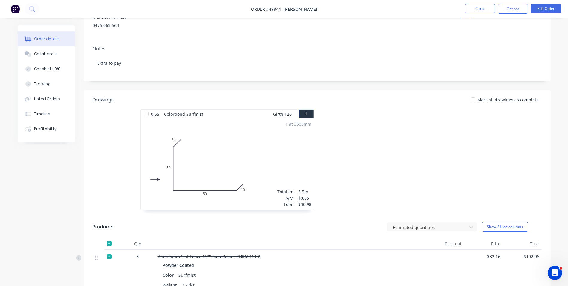
scroll to position [16, 0]
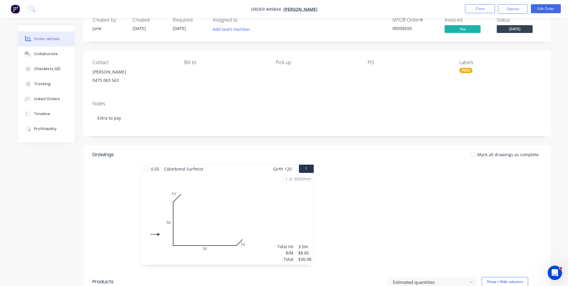
click at [512, 27] on span "[DATE]" at bounding box center [515, 28] width 36 height 7
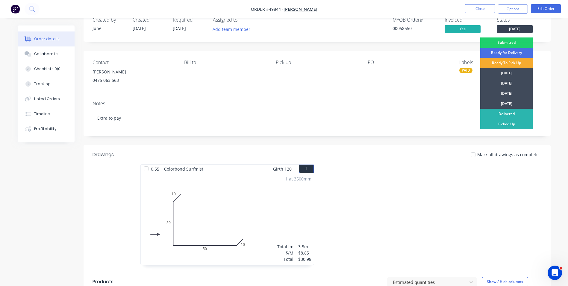
click at [506, 61] on div "Ready To Pick Up" at bounding box center [506, 63] width 52 height 10
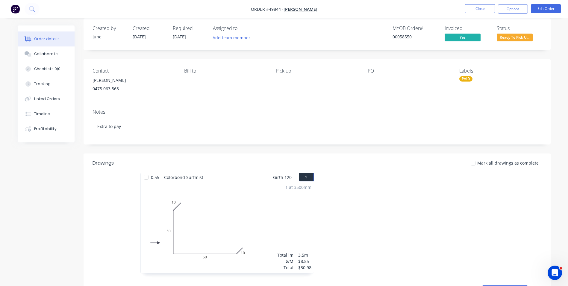
scroll to position [0, 0]
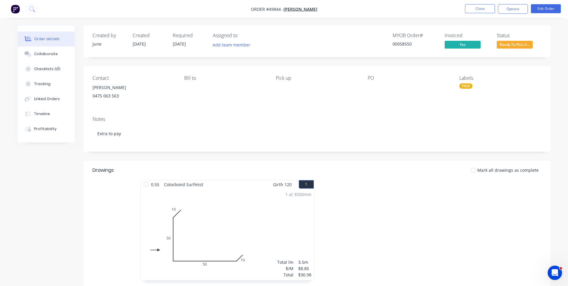
click at [505, 2] on nav "Order #49844 - [PERSON_NAME] Close Options Edit Order" at bounding box center [284, 9] width 568 height 18
click at [504, 4] on button "Options" at bounding box center [513, 9] width 30 height 10
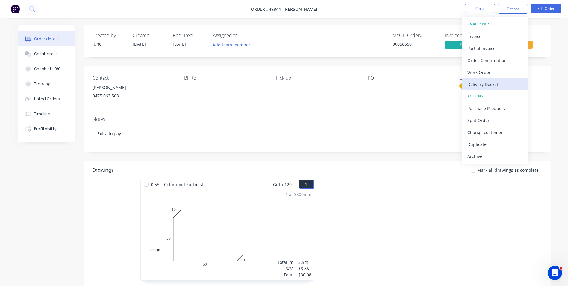
click at [472, 86] on div "Delivery Docket" at bounding box center [494, 84] width 55 height 9
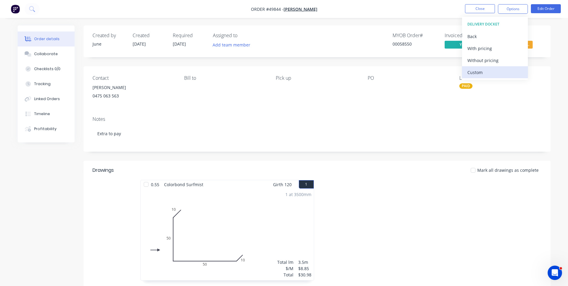
click at [479, 75] on div "Custom" at bounding box center [494, 72] width 55 height 9
click at [481, 64] on div "Without pricing" at bounding box center [494, 60] width 55 height 9
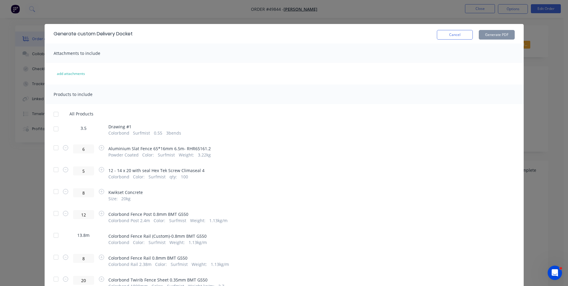
click at [52, 129] on div at bounding box center [56, 129] width 12 height 12
click at [494, 39] on button "Generate PDF" at bounding box center [497, 35] width 36 height 10
